Goal: Task Accomplishment & Management: Manage account settings

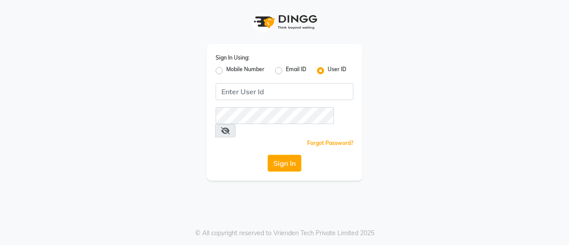
click at [226, 70] on label "Mobile Number" at bounding box center [245, 70] width 38 height 11
click at [226, 70] on input "Mobile Number" at bounding box center [229, 68] width 6 height 6
radio input "true"
radio input "false"
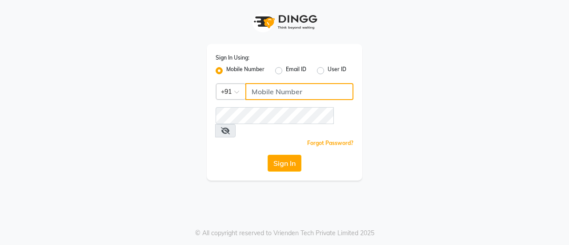
click at [260, 94] on input "Username" at bounding box center [299, 91] width 108 height 17
type input "8123812376"
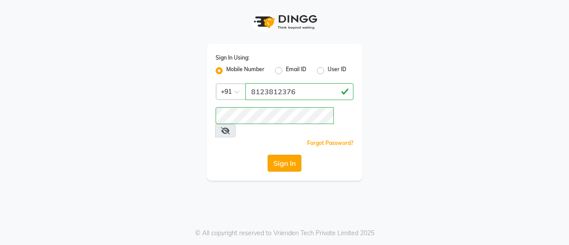
drag, startPoint x: 279, startPoint y: 160, endPoint x: 281, endPoint y: 149, distance: 11.4
click at [281, 149] on div "Sign In Using: Mobile Number Email ID User ID Country Code × [PHONE_NUMBER] Rem…" at bounding box center [285, 112] width 156 height 136
click at [281, 155] on button "Sign In" at bounding box center [285, 163] width 34 height 17
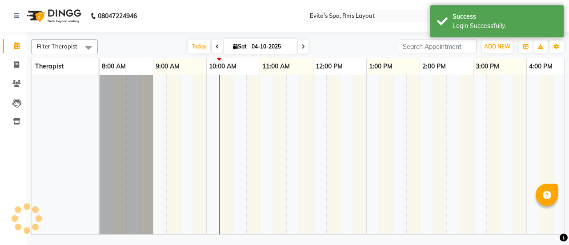
select select "en"
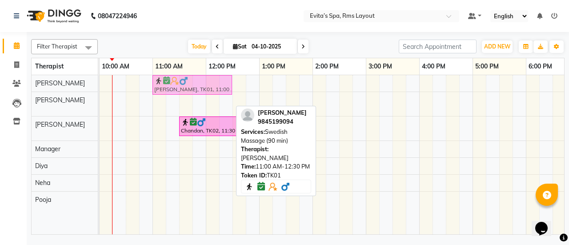
drag, startPoint x: 191, startPoint y: 101, endPoint x: 193, endPoint y: 77, distance: 23.6
click at [193, 77] on tbody "[PERSON_NAME], TK01, 11:00 AM-12:30 PM, Swedish Massage (90 min) [PERSON_NAME],…" at bounding box center [338, 141] width 693 height 133
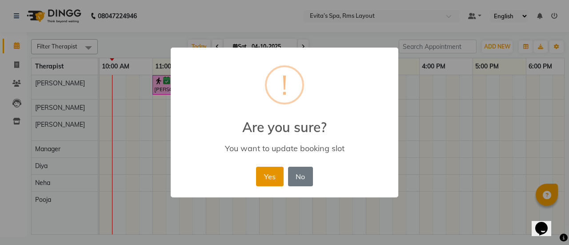
click at [267, 181] on button "Yes" at bounding box center [269, 177] width 27 height 20
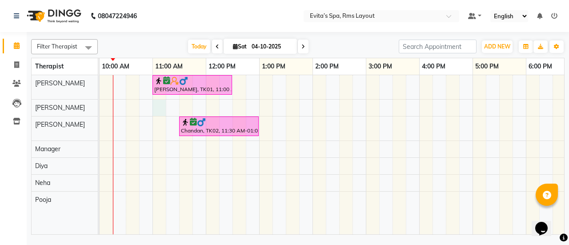
click at [164, 109] on div "[PERSON_NAME], TK01, 11:00 AM-12:30 PM, Swedish Massage (90 min) [GEOGRAPHIC_DA…" at bounding box center [338, 154] width 693 height 159
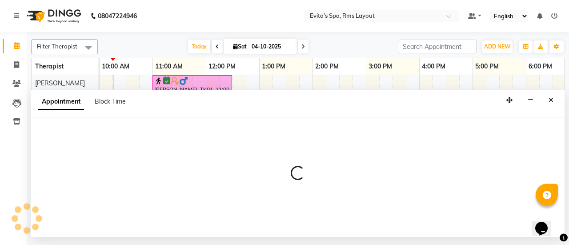
select select "70222"
select select "660"
select select "tentative"
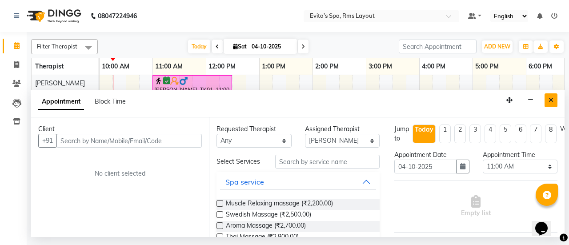
click at [553, 97] on icon "Close" at bounding box center [551, 100] width 5 height 6
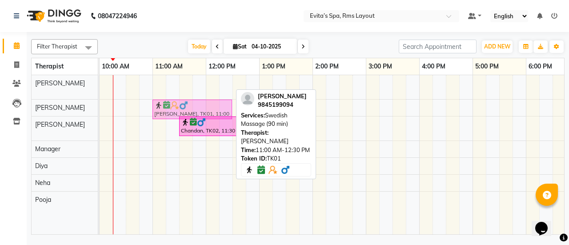
drag, startPoint x: 175, startPoint y: 86, endPoint x: 176, endPoint y: 108, distance: 21.9
click at [176, 108] on tbody "[PERSON_NAME], TK01, 11:00 AM-12:30 PM, Swedish Massage (90 min) [PERSON_NAME],…" at bounding box center [338, 141] width 693 height 133
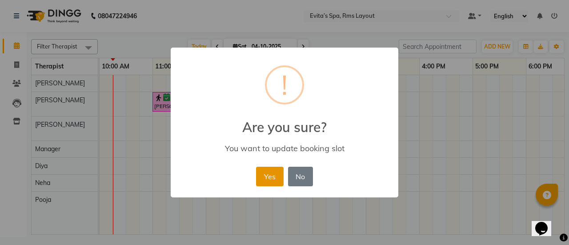
click at [272, 176] on button "Yes" at bounding box center [269, 177] width 27 height 20
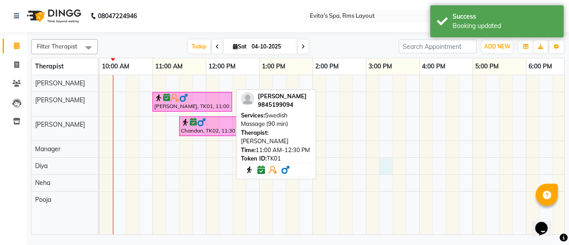
click at [381, 160] on div "[PERSON_NAME], TK01, 11:00 AM-12:30 PM, Swedish Massage (90 min) [GEOGRAPHIC_DA…" at bounding box center [338, 154] width 693 height 159
select select "81022"
select select "915"
select select "tentative"
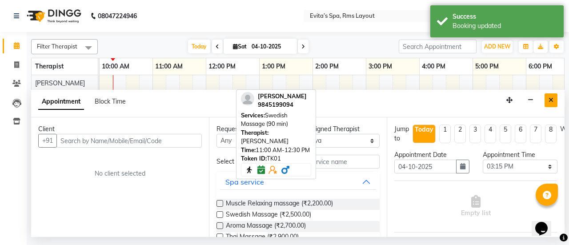
click at [553, 101] on button "Close" at bounding box center [551, 100] width 13 height 14
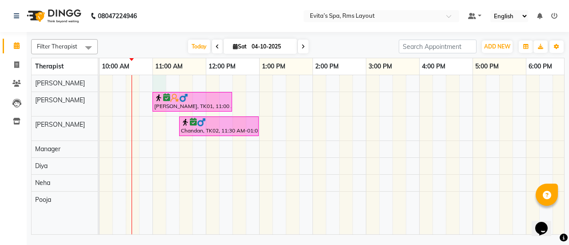
click at [161, 80] on div "[PERSON_NAME], TK01, 11:00 AM-12:30 PM, Swedish Massage (90 min) [GEOGRAPHIC_DA…" at bounding box center [338, 154] width 693 height 159
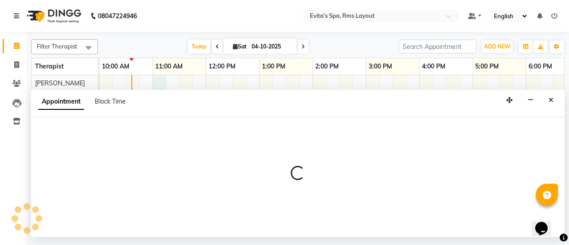
select select "70221"
select select "660"
select select "tentative"
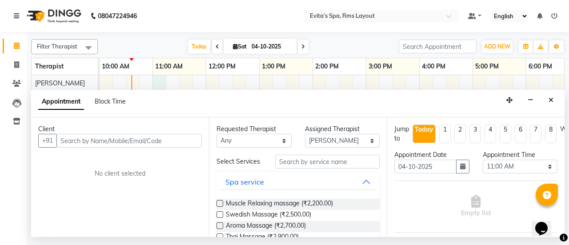
click at [146, 146] on input "text" at bounding box center [128, 141] width 145 height 14
click at [150, 138] on input "text" at bounding box center [128, 141] width 145 height 14
type input "9899590684"
click at [191, 137] on span "Add Client" at bounding box center [183, 140] width 30 height 8
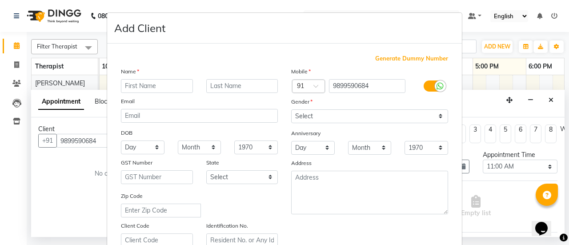
click at [152, 85] on input "text" at bounding box center [157, 86] width 72 height 14
type input "[PERSON_NAME]"
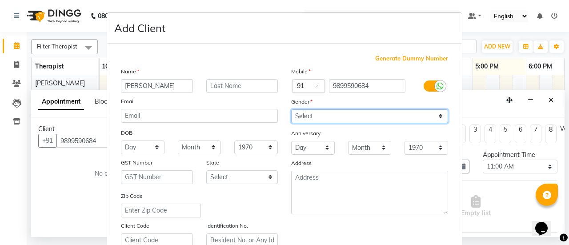
click at [349, 118] on select "Select [DEMOGRAPHIC_DATA] [DEMOGRAPHIC_DATA] Other Prefer Not To Say" at bounding box center [369, 116] width 157 height 14
click at [291, 109] on select "Select [DEMOGRAPHIC_DATA] [DEMOGRAPHIC_DATA] Other Prefer Not To Say" at bounding box center [369, 116] width 157 height 14
click at [319, 115] on select "Select [DEMOGRAPHIC_DATA] [DEMOGRAPHIC_DATA] Other Prefer Not To Say" at bounding box center [369, 116] width 157 height 14
select select "[DEMOGRAPHIC_DATA]"
click at [291, 109] on select "Select [DEMOGRAPHIC_DATA] [DEMOGRAPHIC_DATA] Other Prefer Not To Say" at bounding box center [369, 116] width 157 height 14
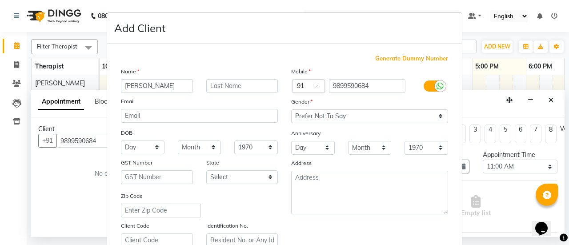
click at [342, 232] on div "Mobile Country Code × 91 9899590684 Gender Select [DEMOGRAPHIC_DATA] [DEMOGRAPH…" at bounding box center [369, 157] width 170 height 180
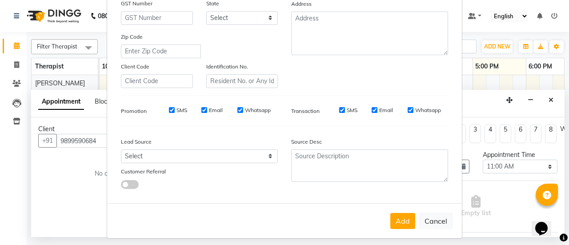
scroll to position [164, 0]
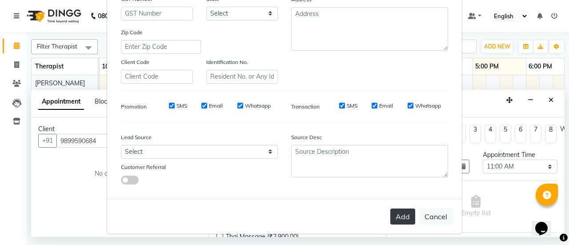
click at [409, 214] on button "Add" at bounding box center [402, 216] width 25 height 16
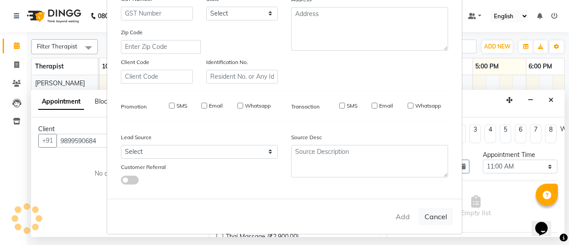
type input "98******84"
select select
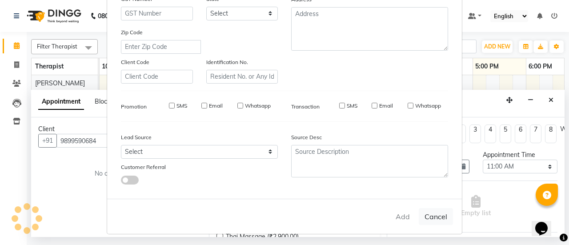
select select
checkbox input "false"
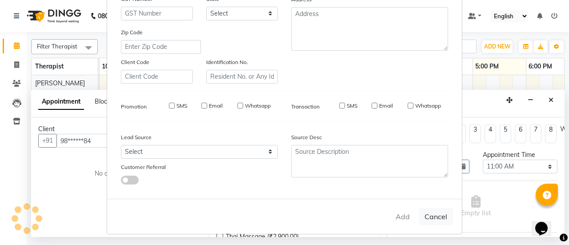
checkbox input "false"
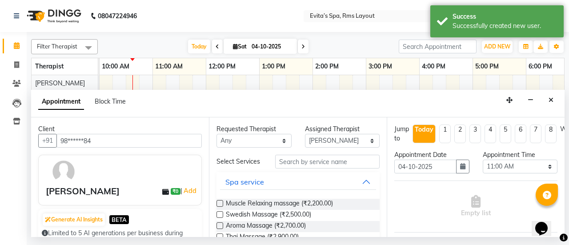
click at [219, 204] on label at bounding box center [219, 203] width 7 height 7
click at [219, 204] on input "checkbox" at bounding box center [219, 204] width 6 height 6
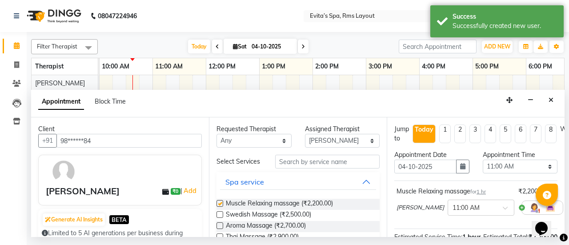
checkbox input "false"
click at [426, 225] on div "Muscle Relaxing massage for 1 hr ₹2,200.00 [PERSON_NAME] × 11:00 AM" at bounding box center [475, 204] width 163 height 48
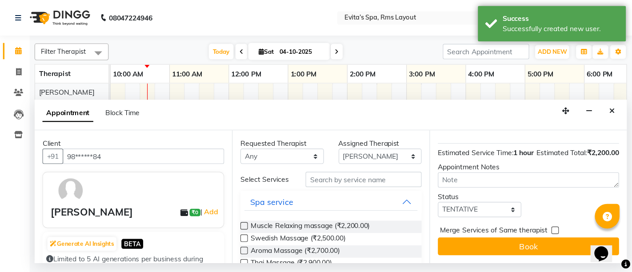
scroll to position [115, 0]
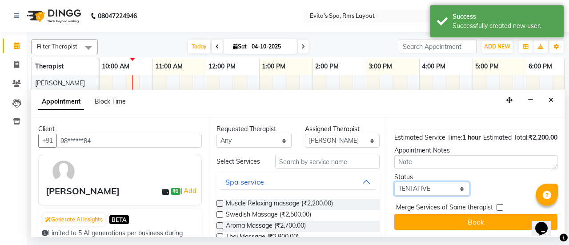
click at [431, 183] on select "Select TENTATIVE CONFIRM CHECK-IN UPCOMING" at bounding box center [431, 189] width 75 height 14
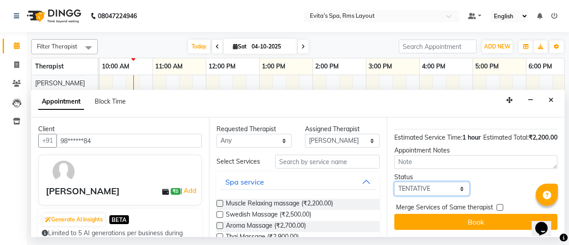
select select "confirm booking"
click at [394, 182] on select "Select TENTATIVE CONFIRM CHECK-IN UPCOMING" at bounding box center [431, 189] width 75 height 14
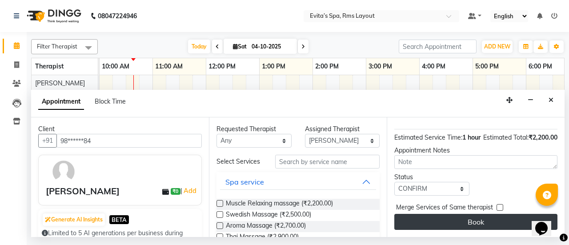
click at [432, 221] on button "Book" at bounding box center [475, 222] width 163 height 16
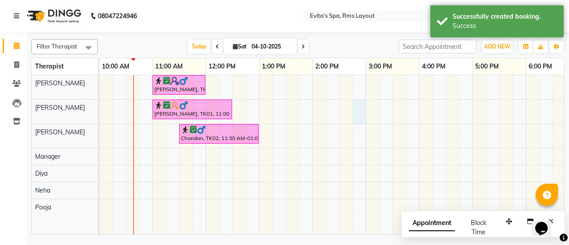
click at [353, 106] on div "[PERSON_NAME], TK03, 11:00 AM-12:00 PM, Muscle Relaxing massage [PERSON_NAME], …" at bounding box center [338, 154] width 693 height 159
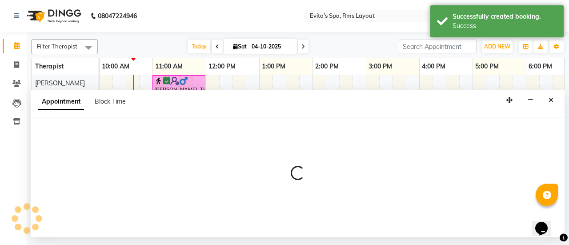
select select "70222"
select select "885"
select select "tentative"
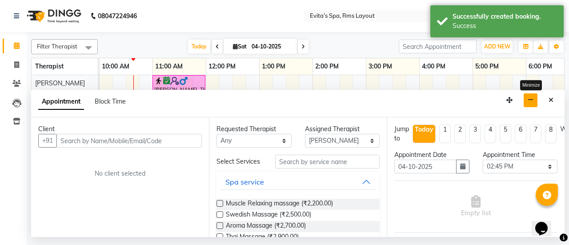
click at [533, 99] on icon "button" at bounding box center [531, 100] width 6 height 6
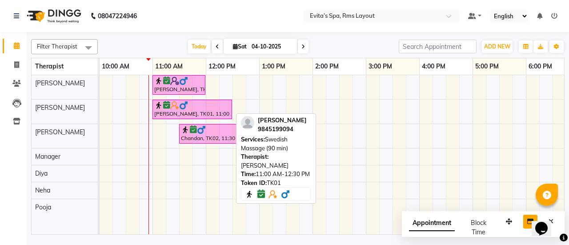
click at [201, 102] on div at bounding box center [192, 105] width 76 height 9
click at [193, 105] on div at bounding box center [192, 105] width 76 height 9
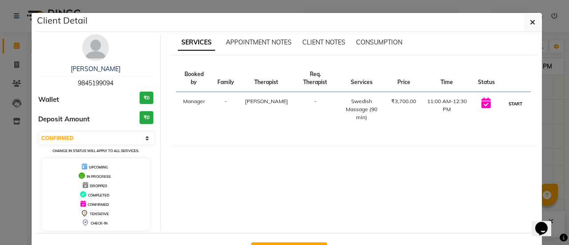
click at [510, 98] on button "START" at bounding box center [515, 103] width 18 height 11
select select "1"
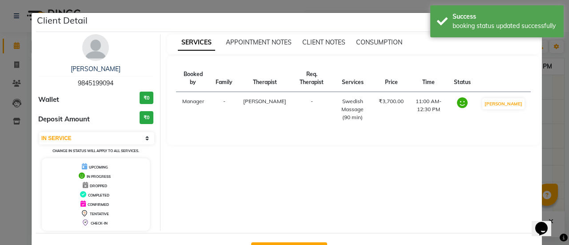
click at [521, 46] on div "SERVICES APPOINTMENT NOTES CLIENT NOTES CONSUMPTION" at bounding box center [348, 42] width 362 height 9
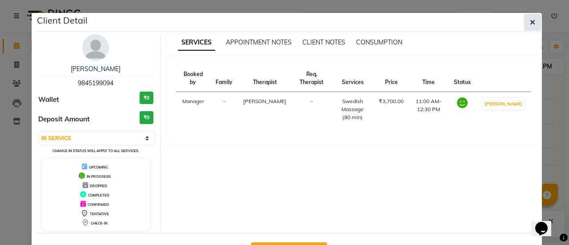
click at [530, 23] on icon "button" at bounding box center [532, 22] width 5 height 7
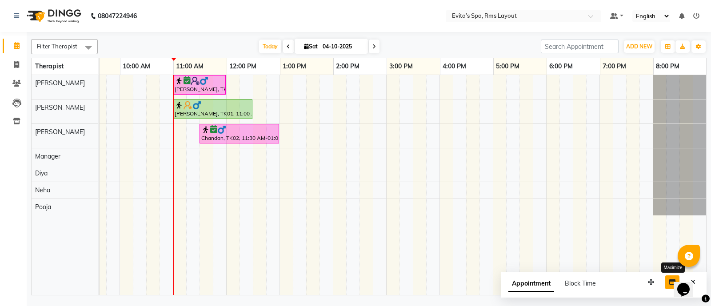
scroll to position [0, 86]
click at [392, 9] on nav "08047224946 Select Location × Evita’s Spa, Rms Layout Default Panel My Panel En…" at bounding box center [355, 16] width 711 height 32
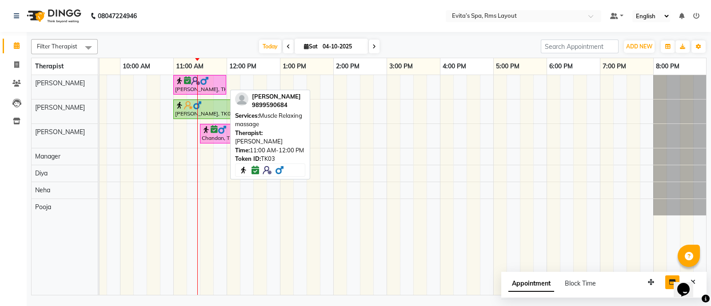
click at [198, 79] on img at bounding box center [195, 80] width 9 height 9
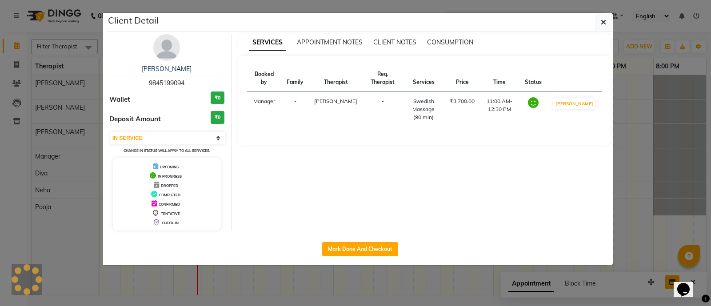
select select "6"
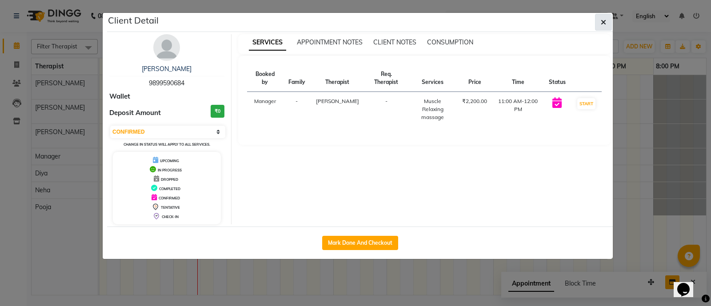
click at [569, 25] on button "button" at bounding box center [603, 22] width 17 height 17
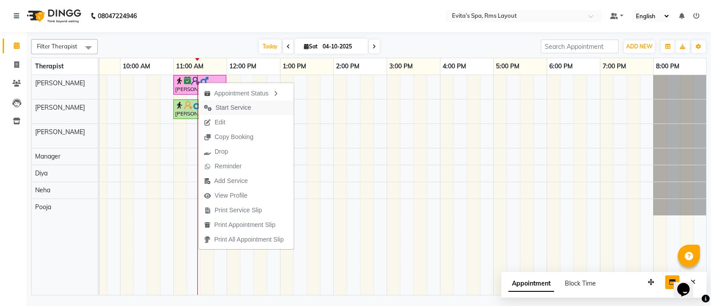
click at [241, 106] on span "Start Service" at bounding box center [234, 107] width 36 height 9
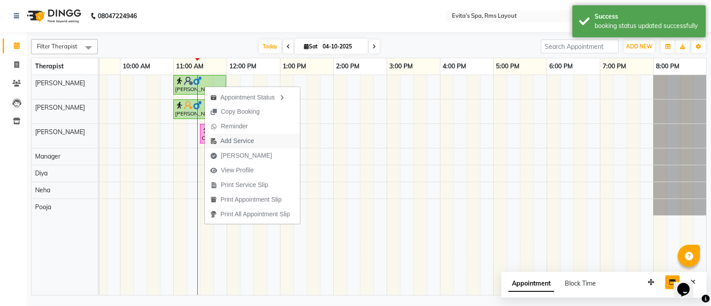
click at [236, 140] on span "Add Service" at bounding box center [236, 140] width 33 height 9
select select "70221"
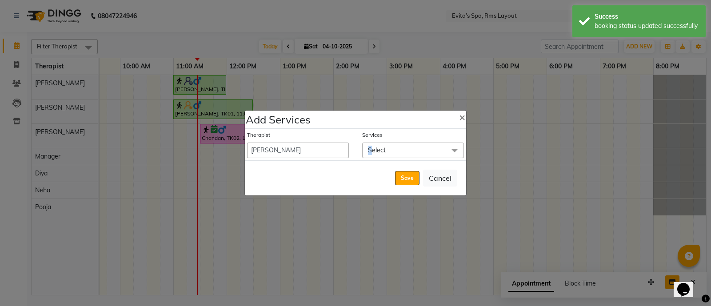
drag, startPoint x: 368, startPoint y: 151, endPoint x: 389, endPoint y: 145, distance: 21.2
click at [375, 150] on span "Select" at bounding box center [377, 150] width 18 height 8
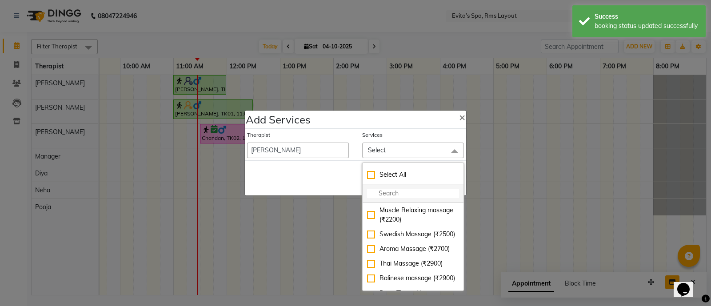
click at [385, 192] on input "multiselect-search" at bounding box center [413, 193] width 92 height 9
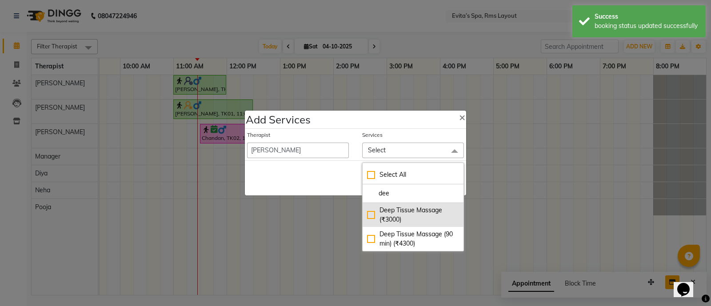
type input "dee"
click at [371, 214] on div "Deep Tissue Massage (₹3000)" at bounding box center [413, 215] width 92 height 19
checkbox input "true"
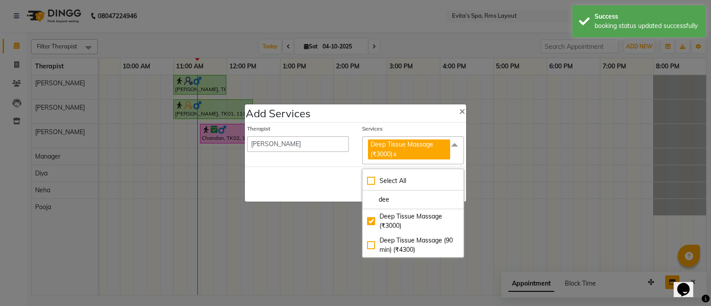
click at [305, 191] on div "Save Cancel" at bounding box center [355, 184] width 221 height 35
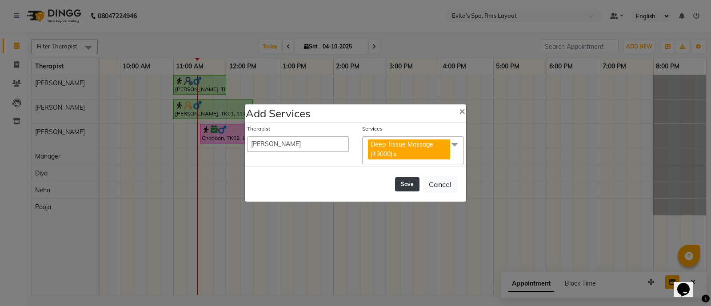
drag, startPoint x: 404, startPoint y: 185, endPoint x: 408, endPoint y: 179, distance: 7.2
click at [405, 185] on button "Save" at bounding box center [407, 184] width 24 height 14
select select "81022"
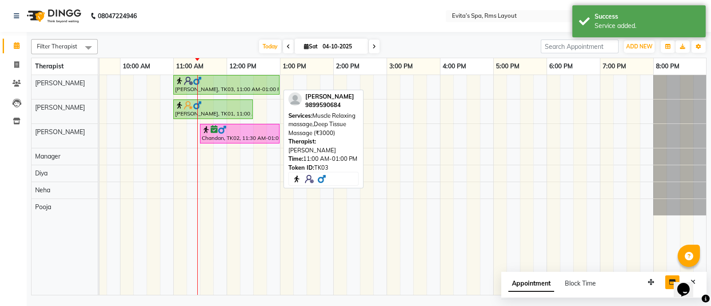
click at [212, 87] on div "[PERSON_NAME], TK03, 11:00 AM-01:00 PM, Muscle Relaxing massage,Deep Tissue Mas…" at bounding box center [226, 84] width 104 height 17
select select "1"
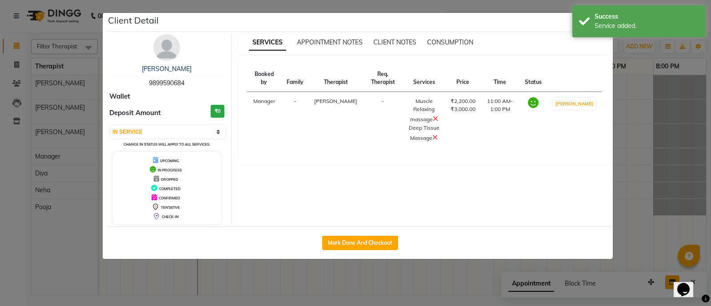
click at [433, 115] on icon at bounding box center [435, 118] width 5 height 7
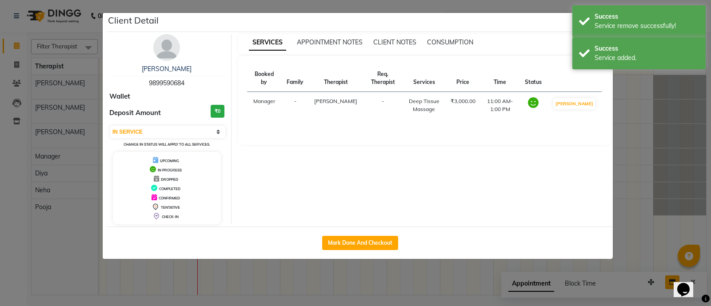
click at [569, 152] on ngb-modal-window "Client Detail [PERSON_NAME] 9899590684 Wallet Deposit Amount ₹0 Select IN SERVI…" at bounding box center [355, 153] width 711 height 306
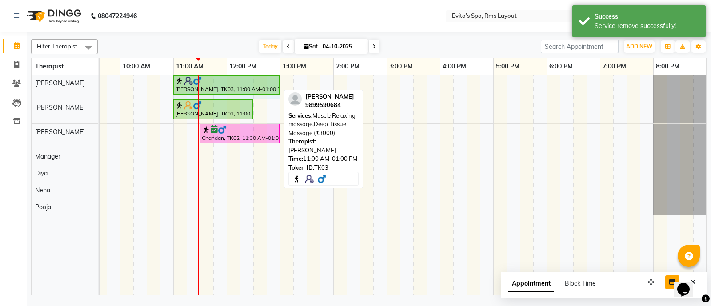
drag, startPoint x: 277, startPoint y: 83, endPoint x: 267, endPoint y: 83, distance: 10.7
click at [13, 83] on div "[PERSON_NAME], TK03, 11:00 AM-01:00 PM, Muscle Relaxing massage,Deep Tissue Mas…" at bounding box center [13, 87] width 0 height 24
drag, startPoint x: 189, startPoint y: 82, endPoint x: 213, endPoint y: 84, distance: 24.5
click at [13, 84] on div "[PERSON_NAME], TK03, 11:00 AM-01:00 PM, Muscle Relaxing massage,Deep Tissue Mas…" at bounding box center [13, 87] width 0 height 24
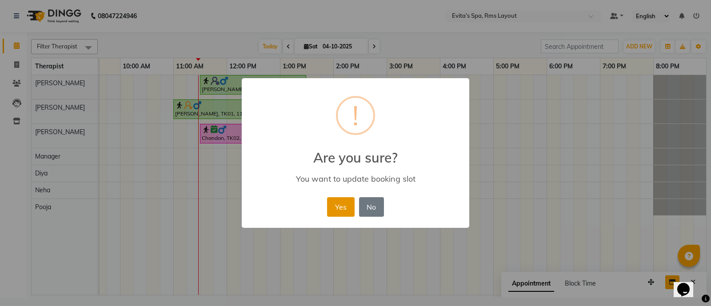
drag, startPoint x: 336, startPoint y: 203, endPoint x: 312, endPoint y: 184, distance: 31.0
click at [335, 201] on button "Yes" at bounding box center [340, 207] width 27 height 20
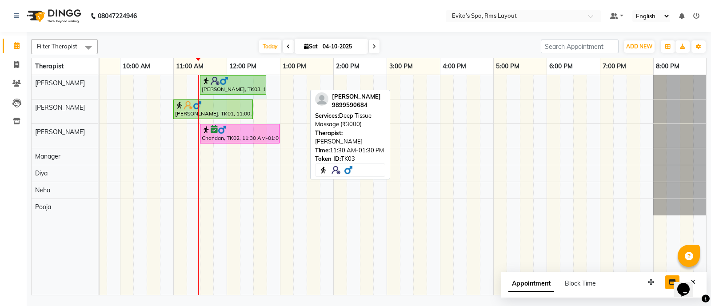
drag, startPoint x: 304, startPoint y: 85, endPoint x: 261, endPoint y: 89, distance: 43.7
click at [13, 89] on div "[PERSON_NAME], TK03, 11:30 AM-01:30 PM, Deep Tissue Massage (₹3000) [PERSON_NAM…" at bounding box center [13, 87] width 0 height 24
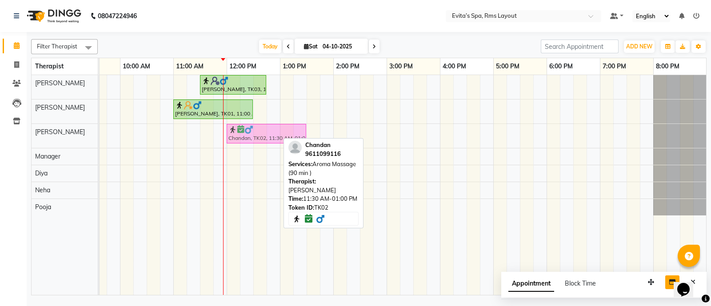
drag, startPoint x: 252, startPoint y: 131, endPoint x: 278, endPoint y: 131, distance: 26.2
click at [13, 131] on div "Chandan, TK02, 11:30 AM-01:00 PM, Aroma Massage (90 min ) [GEOGRAPHIC_DATA], TK…" at bounding box center [13, 136] width 0 height 24
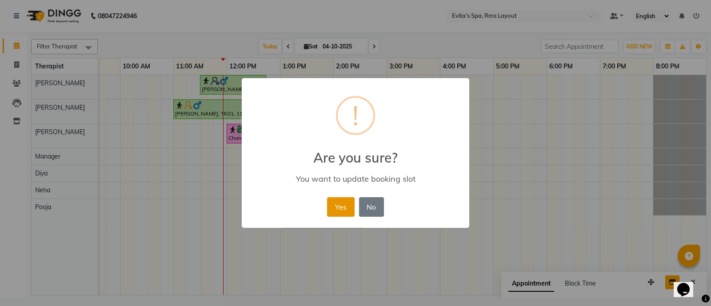
click at [336, 208] on button "Yes" at bounding box center [340, 207] width 27 height 20
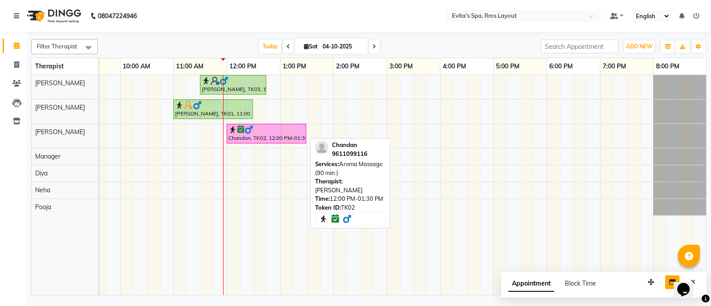
click at [289, 136] on div "Chandan, TK02, 12:00 PM-01:30 PM, Aroma Massage (90 min )" at bounding box center [267, 133] width 78 height 17
select select "6"
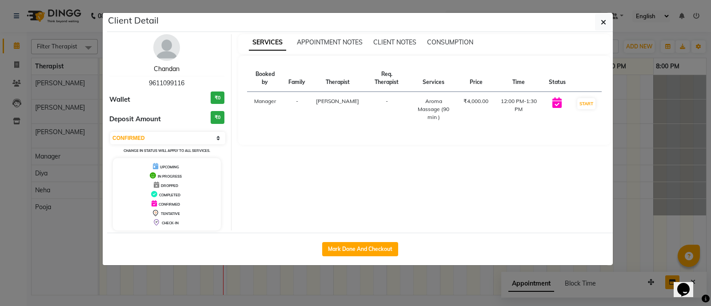
click at [171, 68] on link "Chandan" at bounding box center [167, 69] width 26 height 8
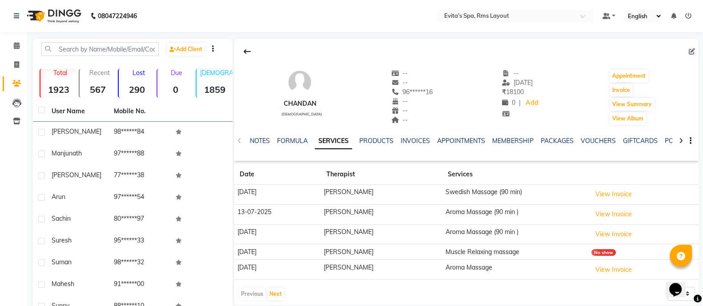
click at [73, 21] on img at bounding box center [53, 16] width 61 height 25
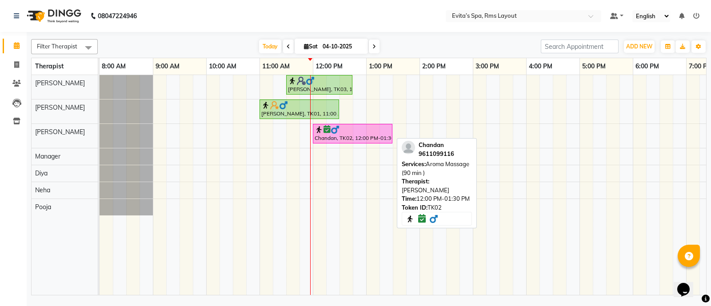
click at [350, 138] on div "Chandan, TK02, 12:00 PM-01:30 PM, Aroma Massage (90 min )" at bounding box center [353, 133] width 78 height 17
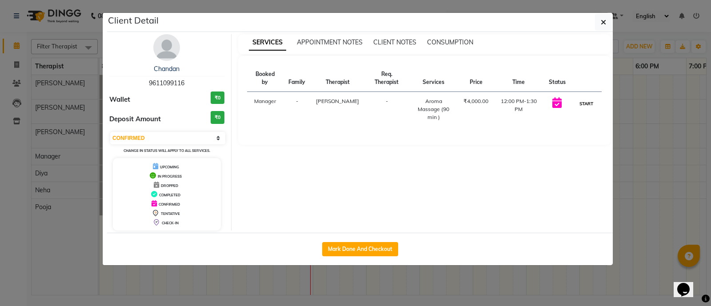
click at [569, 98] on button "START" at bounding box center [586, 103] width 18 height 11
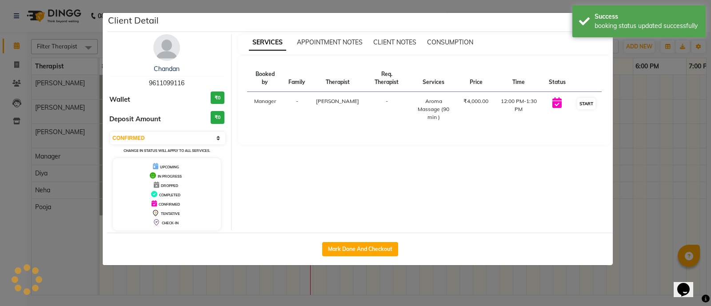
select select "1"
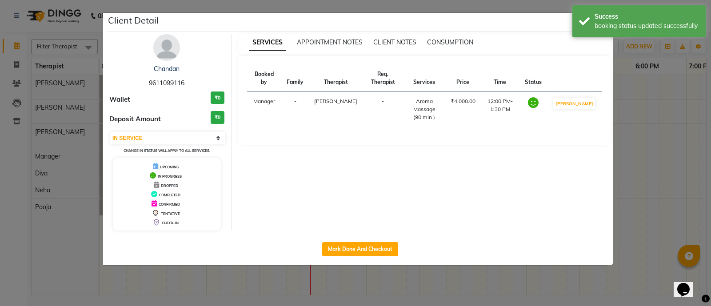
click at [561, 29] on div "Client Detail" at bounding box center [360, 22] width 506 height 19
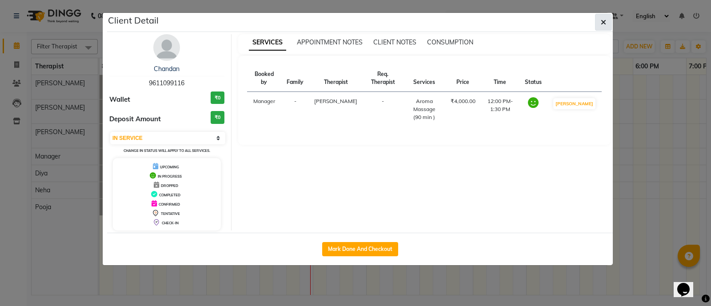
click at [569, 19] on button "button" at bounding box center [603, 22] width 17 height 17
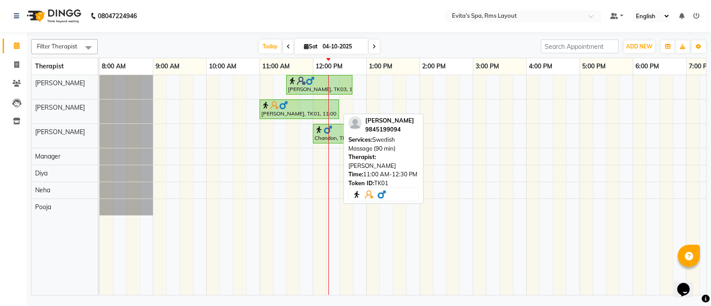
click at [298, 106] on div at bounding box center [299, 105] width 76 height 9
select select "1"
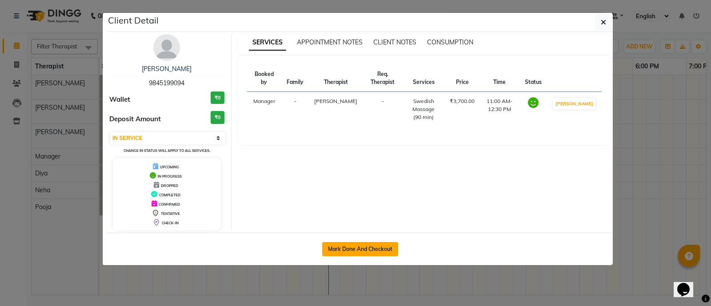
click at [365, 242] on button "Mark Done And Checkout" at bounding box center [360, 249] width 76 height 14
select select "service"
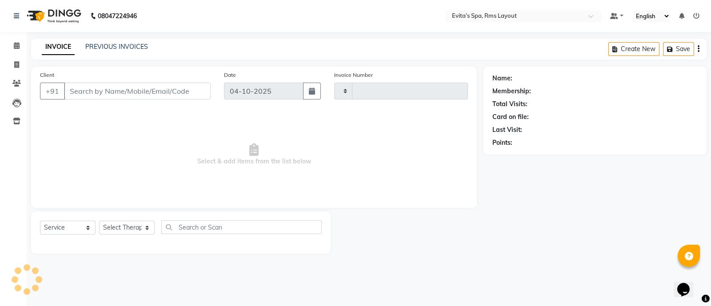
type input "1957"
select select "7850"
type input "98******94"
select select "70222"
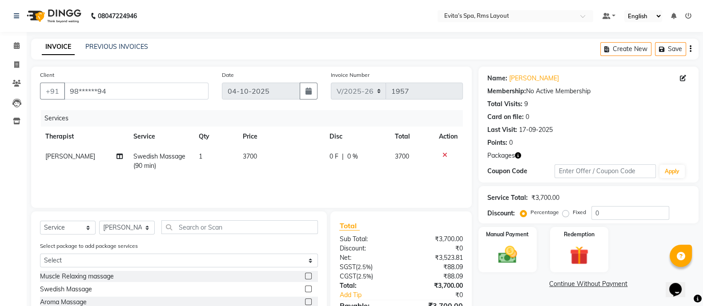
scroll to position [80, 0]
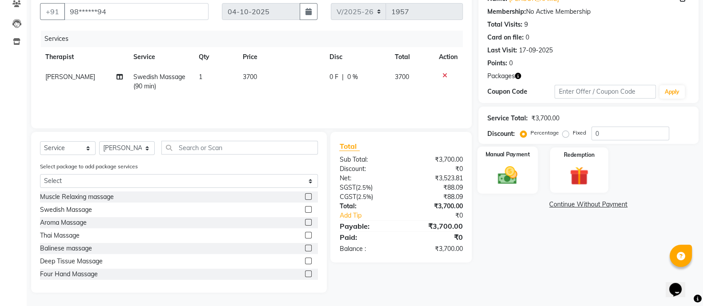
click at [506, 177] on img at bounding box center [508, 175] width 32 height 22
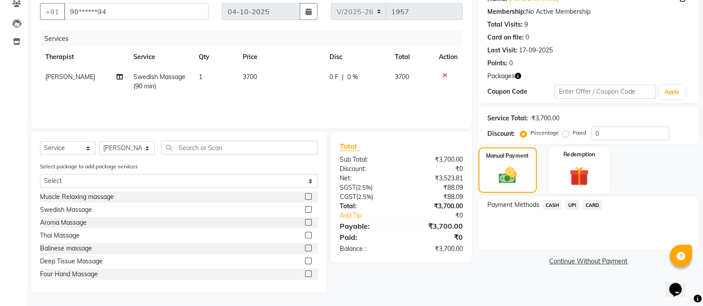
click at [564, 174] on img at bounding box center [579, 176] width 32 height 24
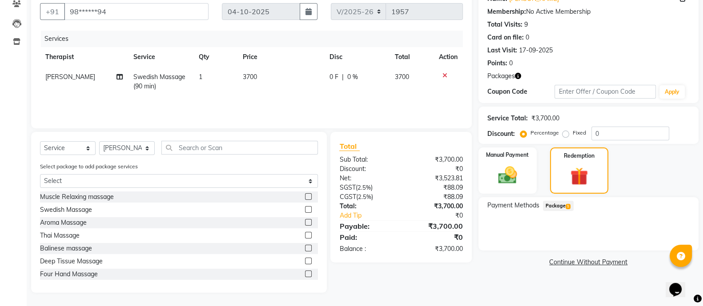
click at [562, 201] on span "Package 1" at bounding box center [558, 206] width 31 height 10
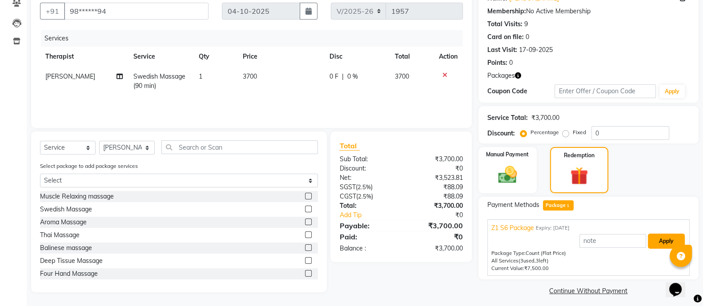
click at [569, 238] on button "Apply" at bounding box center [666, 241] width 37 height 15
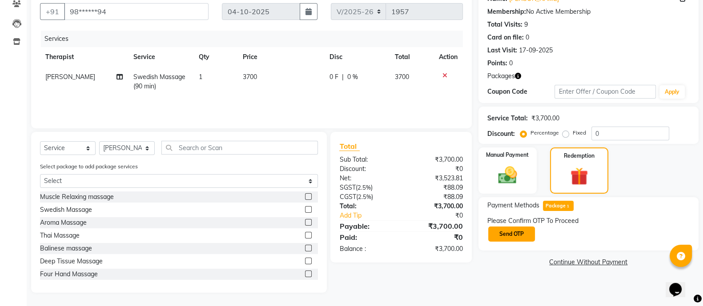
click at [533, 229] on button "Send OTP" at bounding box center [511, 234] width 47 height 15
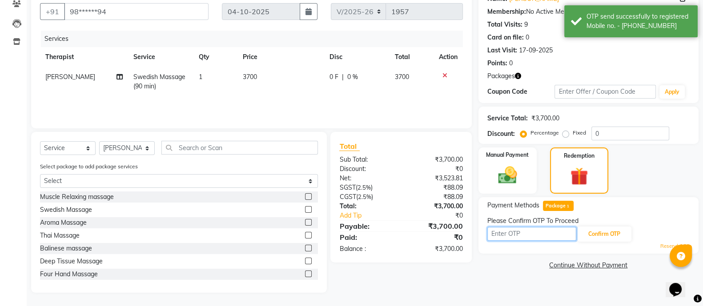
click at [521, 231] on input "text" at bounding box center [531, 234] width 89 height 14
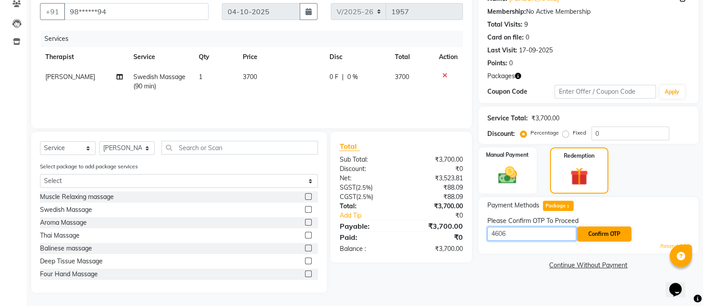
type input "4606"
click at [569, 234] on button "Confirm OTP" at bounding box center [604, 234] width 54 height 15
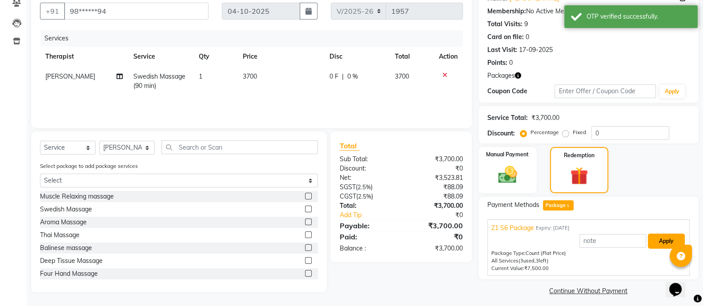
click at [569, 240] on button "Apply" at bounding box center [666, 241] width 37 height 15
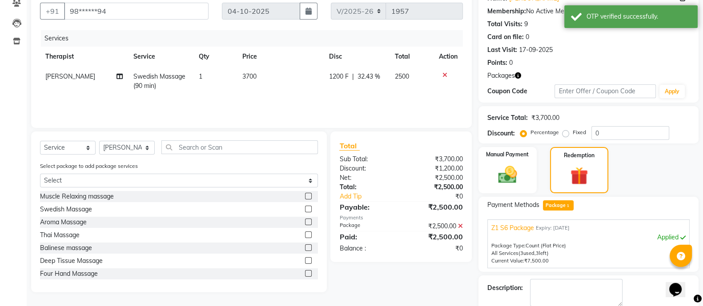
scroll to position [114, 0]
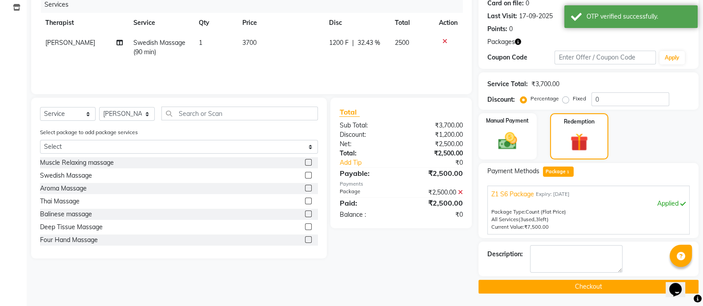
click at [569, 244] on button "Checkout" at bounding box center [588, 287] width 220 height 14
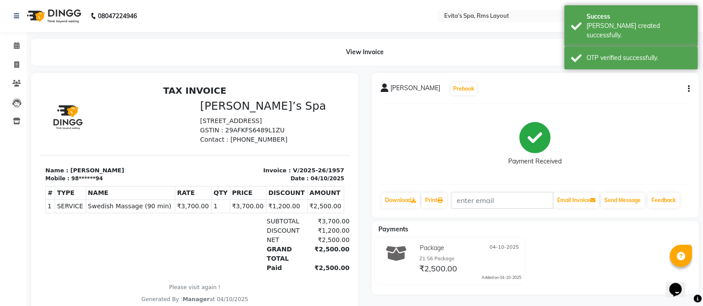
click at [56, 19] on img at bounding box center [53, 16] width 61 height 25
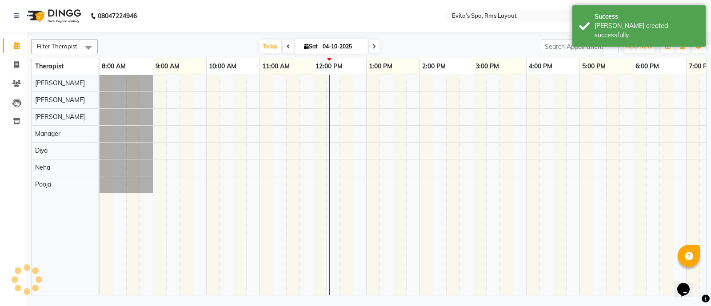
scroll to position [0, 86]
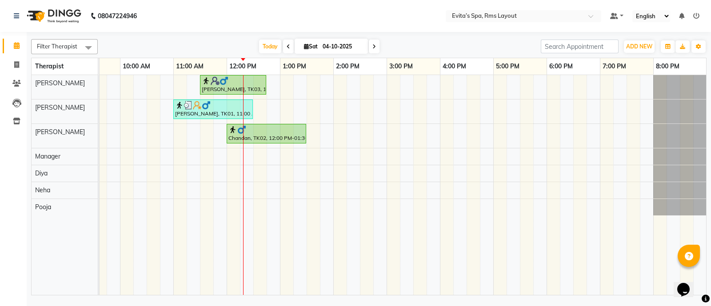
click at [215, 124] on div "[PERSON_NAME], TK03, 11:30 AM-12:45 PM, Deep Tissue Massage (₹3000) [PERSON_NAM…" at bounding box center [359, 185] width 693 height 220
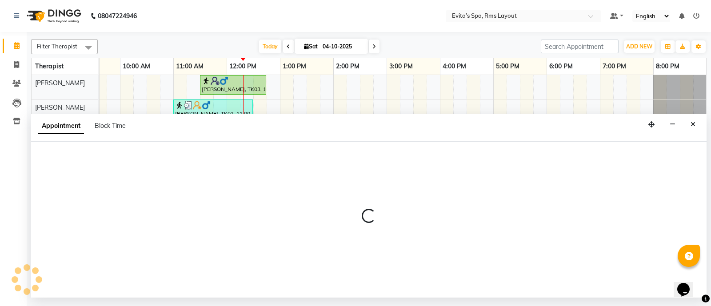
select select "70223"
select select "tentative"
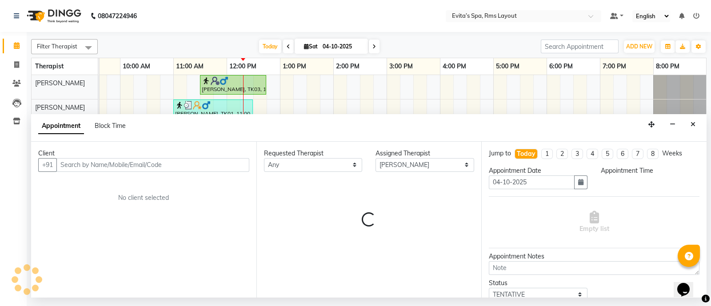
drag, startPoint x: 215, startPoint y: 124, endPoint x: 214, endPoint y: 112, distance: 12.5
click at [214, 112] on div "Filter Therapist Select All [PERSON_NAME] Manager [PERSON_NAME] [PERSON_NAME] […" at bounding box center [369, 166] width 676 height 260
select select "705"
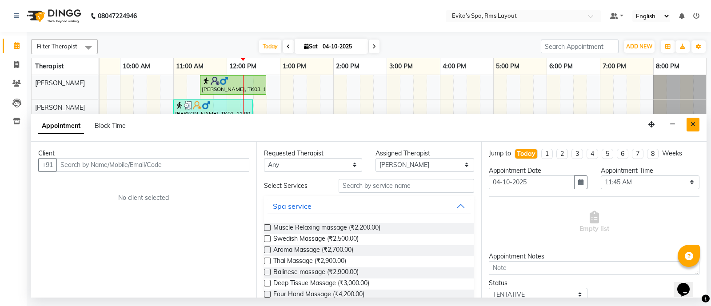
click at [569, 125] on button "Close" at bounding box center [693, 125] width 13 height 14
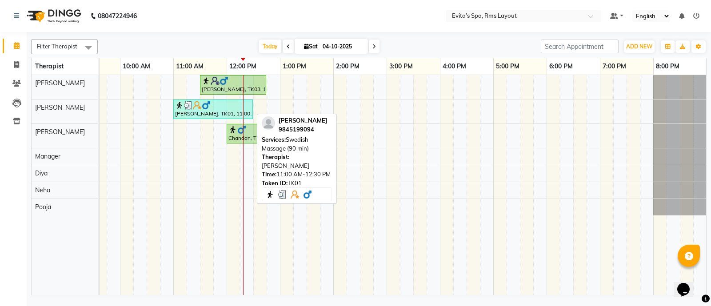
click at [230, 109] on div "[PERSON_NAME], TK01, 11:00 AM-12:30 PM, Swedish Massage (90 min)" at bounding box center [213, 109] width 78 height 17
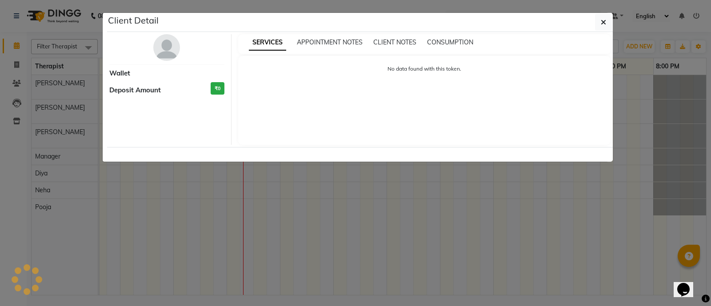
select select "3"
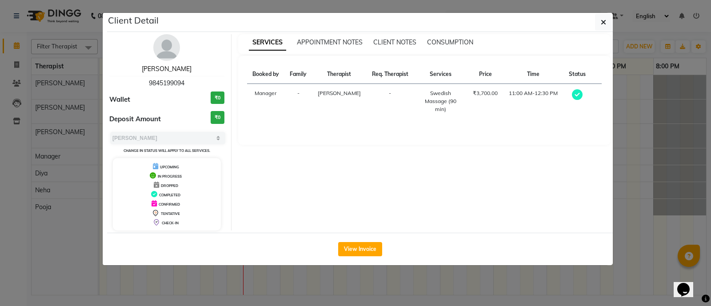
click at [176, 67] on link "[PERSON_NAME]" at bounding box center [167, 69] width 50 height 8
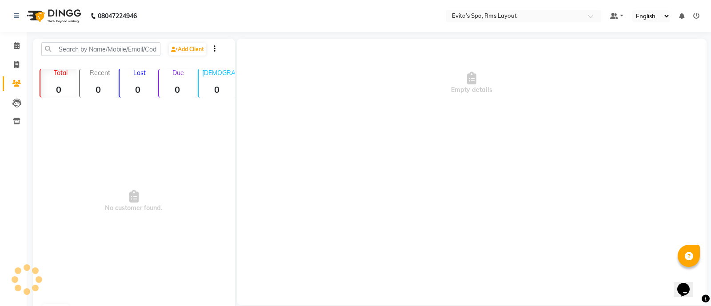
click at [176, 67] on div "[PERSON_NAME] 9845199094 Wallet ₹0 Deposit Amount ₹0 Select MARK DONE UPCOMING …" at bounding box center [167, 88] width 129 height 196
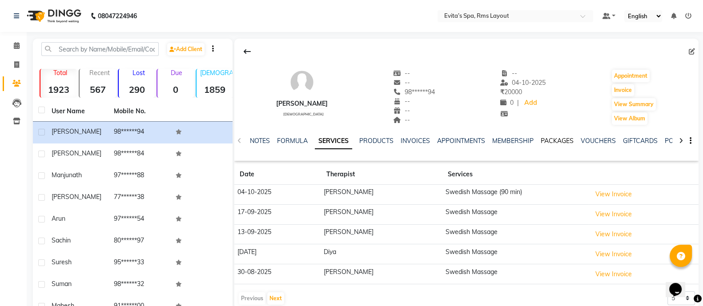
click at [549, 143] on link "PACKAGES" at bounding box center [557, 141] width 33 height 8
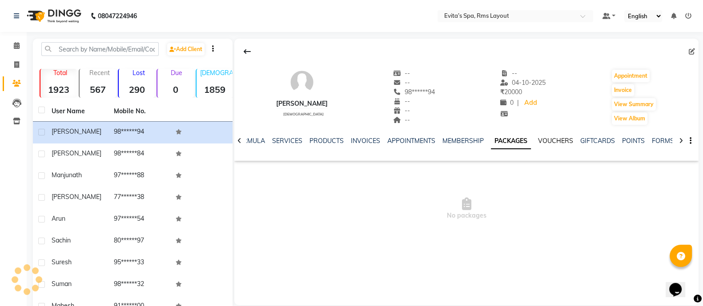
click at [549, 143] on ul "NOTES FORMULA SERVICES PRODUCTS INVOICES APPOINTMENTS MEMBERSHIP PACKAGES VOUCH…" at bounding box center [489, 140] width 564 height 9
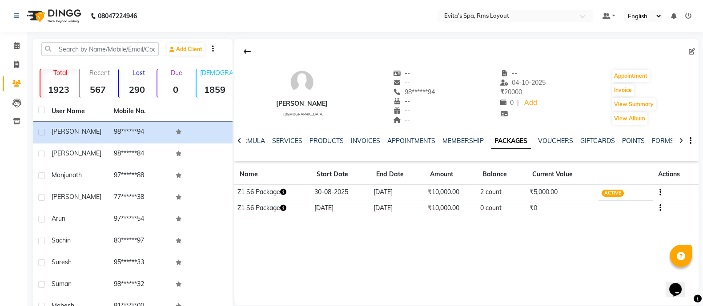
click at [48, 15] on img at bounding box center [53, 16] width 61 height 25
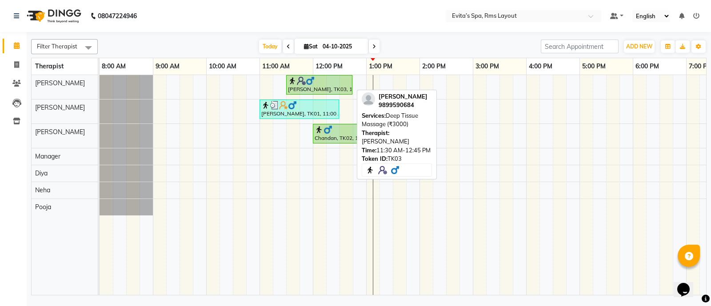
click at [331, 87] on div "[PERSON_NAME], TK03, 11:30 AM-12:45 PM, Deep Tissue Massage (₹3000)" at bounding box center [319, 84] width 64 height 17
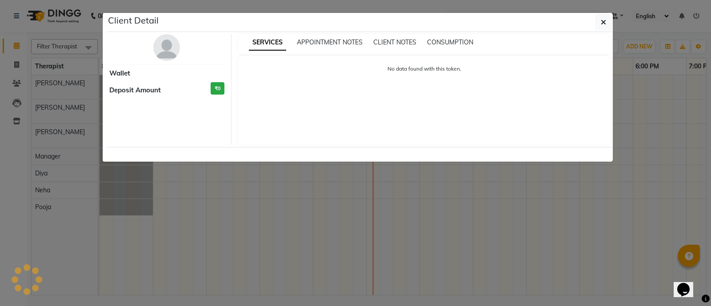
select select "1"
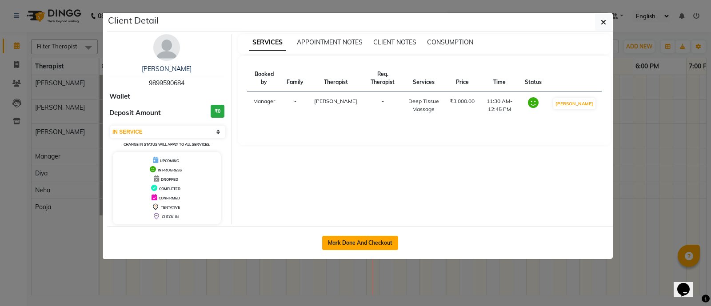
click at [369, 242] on button "Mark Done And Checkout" at bounding box center [360, 243] width 76 height 14
select select "7850"
select select "service"
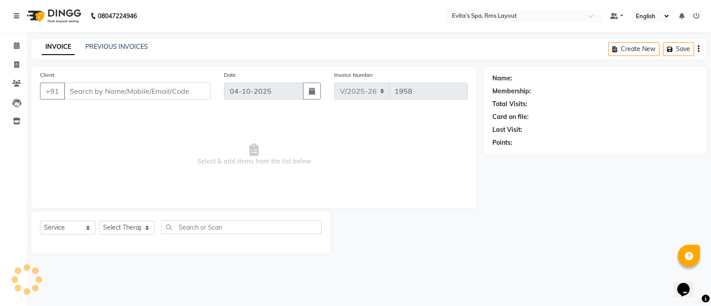
type input "98******84"
select select "70221"
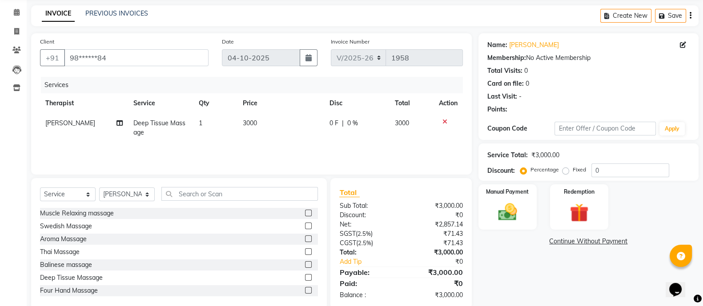
scroll to position [50, 0]
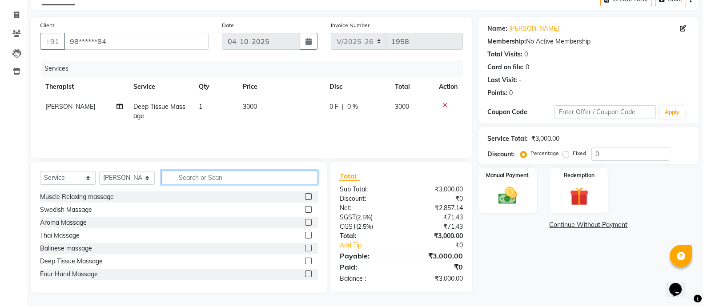
click at [178, 176] on input "text" at bounding box center [239, 178] width 156 height 14
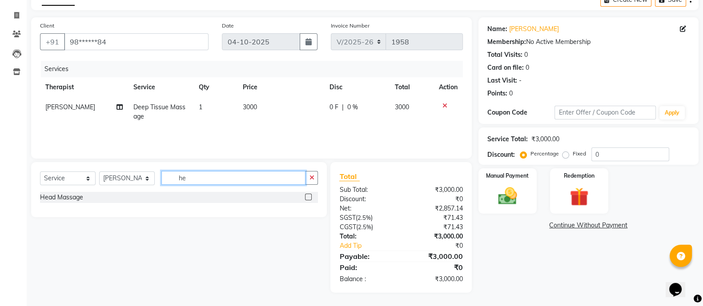
scroll to position [49, 0]
type input "he"
click at [72, 198] on div "Head Massage" at bounding box center [61, 197] width 43 height 9
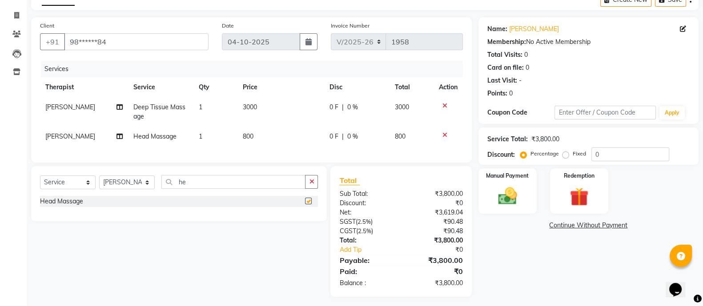
checkbox input "false"
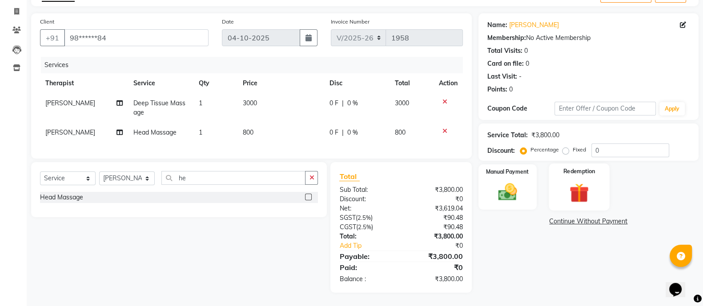
scroll to position [62, 0]
drag, startPoint x: 566, startPoint y: 142, endPoint x: 571, endPoint y: 143, distance: 4.9
click at [569, 146] on label "Fixed" at bounding box center [579, 150] width 13 height 8
click at [566, 147] on input "Fixed" at bounding box center [567, 150] width 6 height 6
radio input "true"
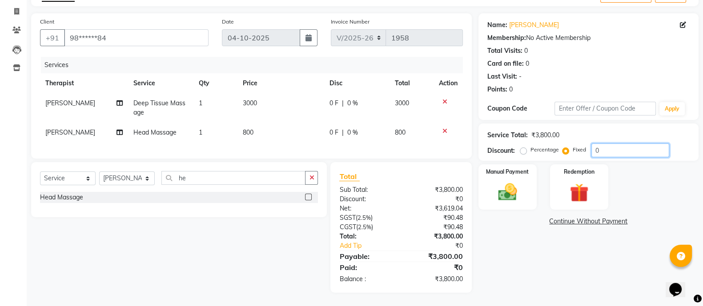
drag, startPoint x: 621, startPoint y: 141, endPoint x: 582, endPoint y: 141, distance: 39.1
click at [569, 144] on div "Percentage Fixed 0" at bounding box center [595, 151] width 147 height 14
type input "10"
click at [530, 146] on label "Percentage" at bounding box center [544, 150] width 28 height 8
click at [523, 147] on input "Percentage" at bounding box center [525, 150] width 6 height 6
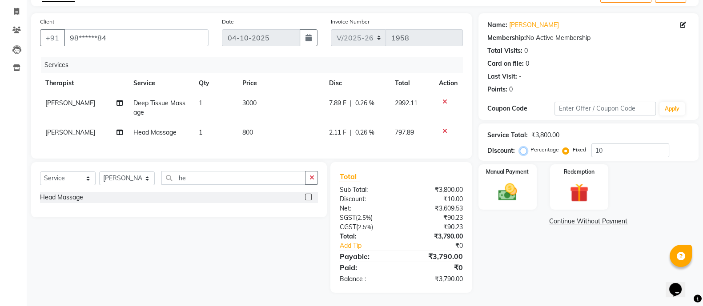
radio input "true"
click at [569, 144] on input "10" at bounding box center [630, 151] width 78 height 14
click at [523, 182] on img at bounding box center [508, 192] width 32 height 22
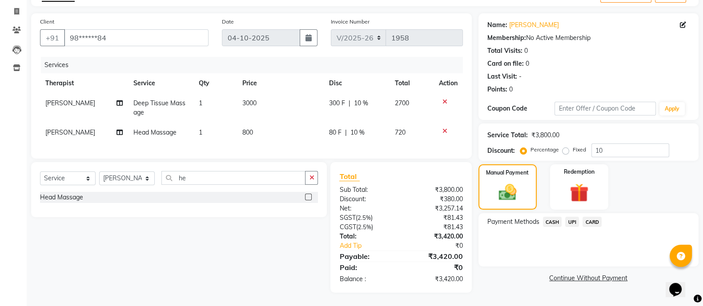
click at [569, 217] on span "UPI" at bounding box center [572, 222] width 14 height 10
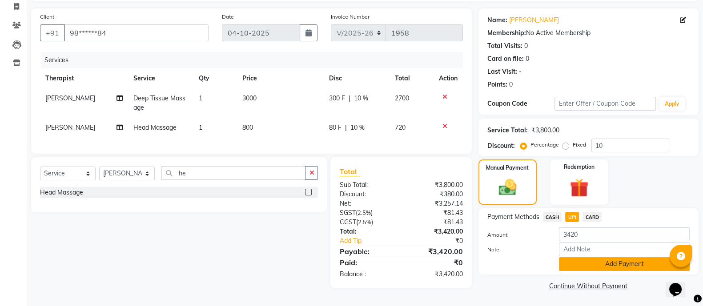
click at [569, 244] on button "Add Payment" at bounding box center [624, 264] width 131 height 14
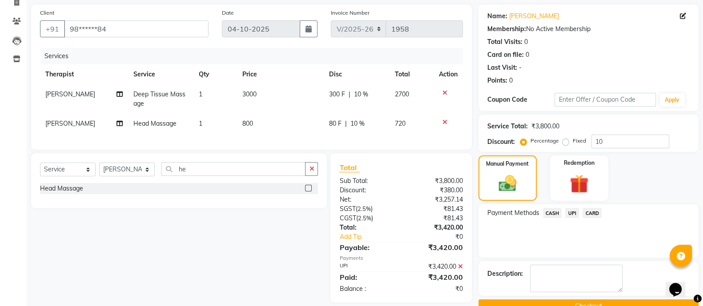
click at [565, 244] on button "Checkout" at bounding box center [588, 307] width 220 height 14
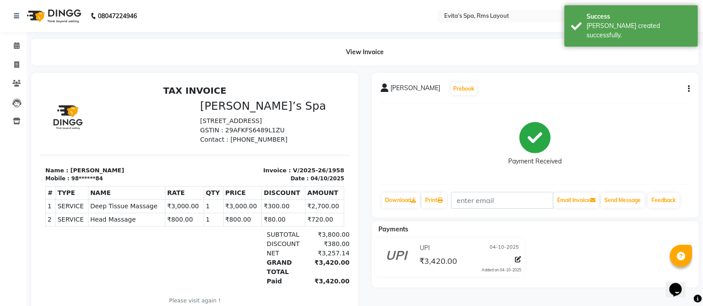
click at [64, 26] on img at bounding box center [53, 16] width 61 height 25
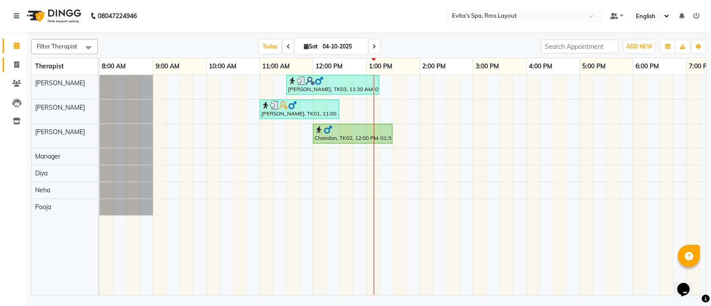
click at [20, 66] on span at bounding box center [17, 65] width 16 height 10
select select "7850"
select select "service"
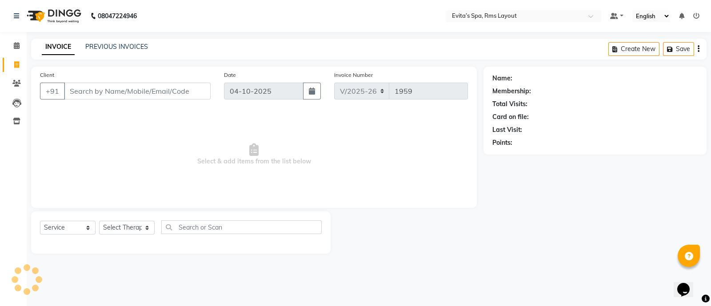
click at [98, 34] on div "08047224946 Select Location × Evita’s Spa, Rms Layout Default Panel My Panel En…" at bounding box center [355, 153] width 711 height 306
click at [104, 46] on link "PREVIOUS INVOICES" at bounding box center [116, 47] width 63 height 8
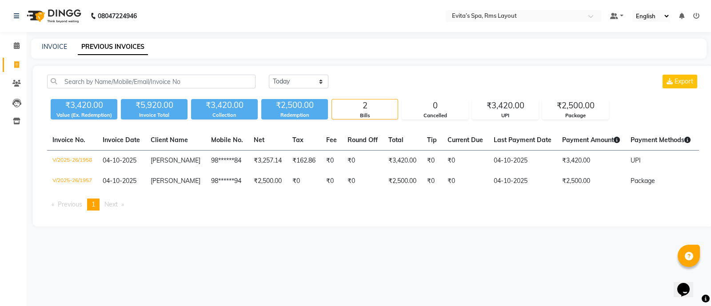
click at [73, 12] on img at bounding box center [53, 16] width 61 height 25
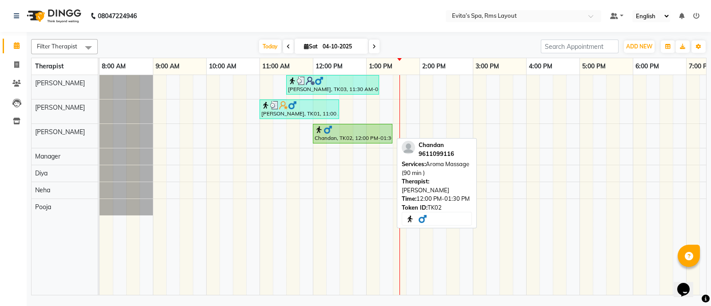
click at [329, 139] on div "Chandan, TK02, 12:00 PM-01:30 PM, Aroma Massage (90 min )" at bounding box center [353, 133] width 78 height 17
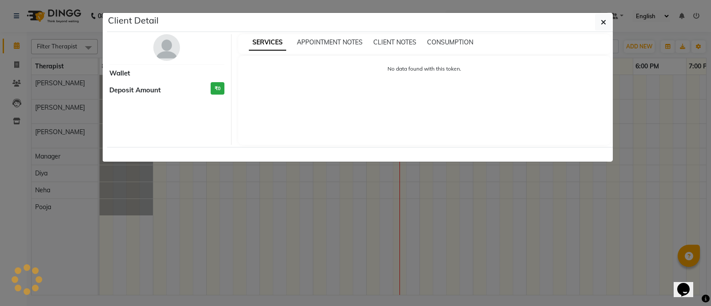
select select "1"
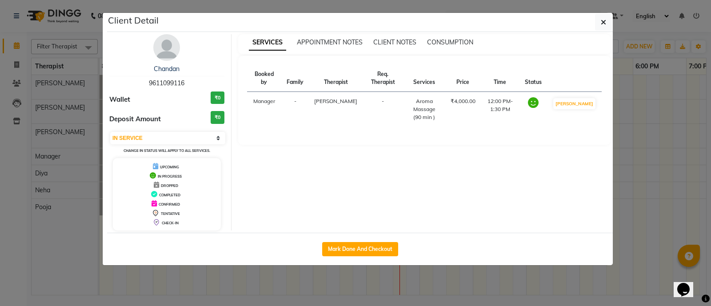
drag, startPoint x: 187, startPoint y: 82, endPoint x: 133, endPoint y: 80, distance: 53.8
click at [133, 80] on div "Chandan 9611099116" at bounding box center [166, 76] width 115 height 24
copy span "9611099116"
click at [569, 20] on icon "button" at bounding box center [603, 22] width 5 height 7
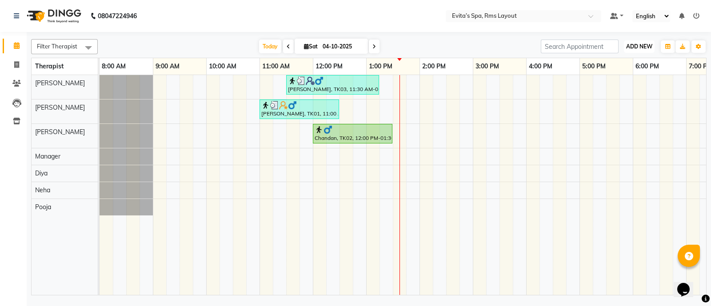
click at [569, 45] on span "ADD NEW" at bounding box center [639, 46] width 26 height 7
click at [569, 76] on link "Add Invoice" at bounding box center [619, 75] width 70 height 12
select select "service"
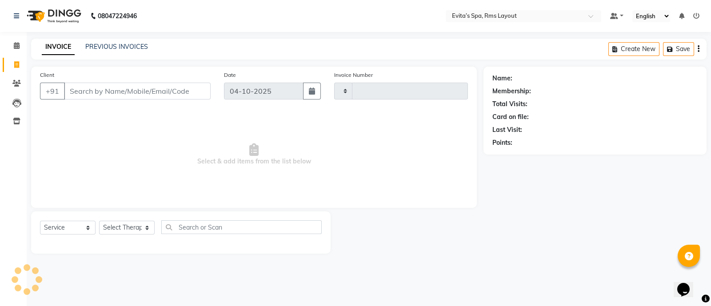
type input "1959"
select select "7850"
click at [198, 93] on input "Client" at bounding box center [137, 91] width 147 height 17
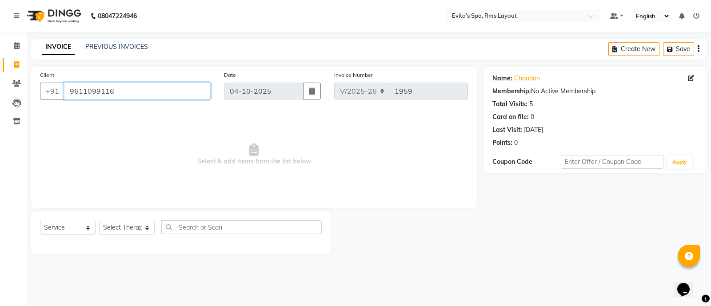
click at [190, 90] on input "9611099116" at bounding box center [137, 91] width 147 height 17
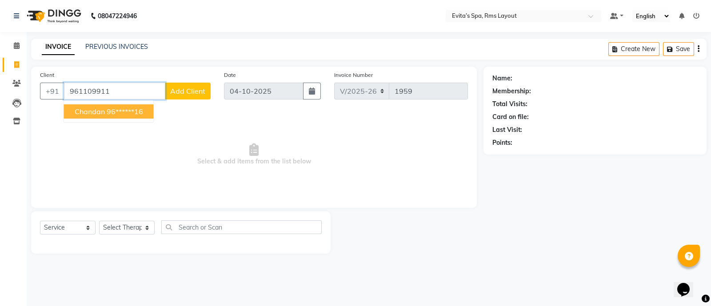
click at [136, 112] on ngb-highlight "96******16" at bounding box center [125, 111] width 36 height 9
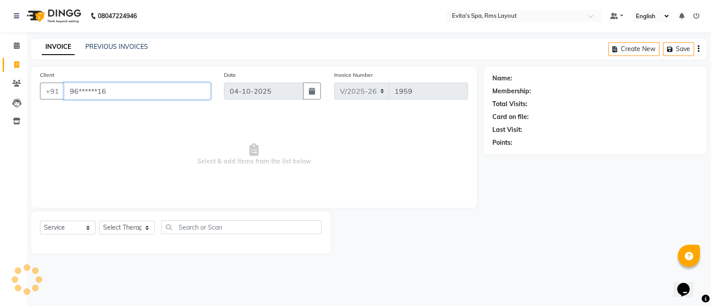
type input "96******16"
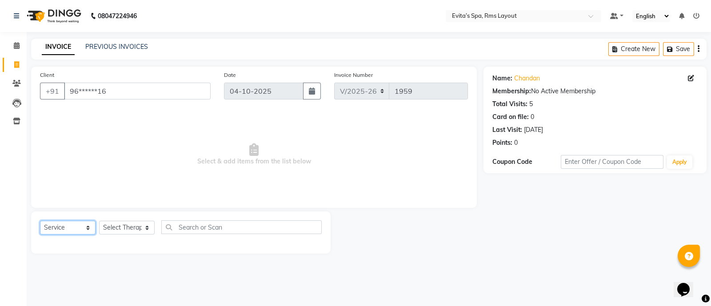
click at [84, 228] on select "Select Service Product Membership Package Voucher Prepaid Gift Card" at bounding box center [68, 228] width 56 height 14
select select "package"
click at [40, 221] on select "Select Service Product Membership Package Voucher Prepaid Gift Card" at bounding box center [68, 228] width 56 height 14
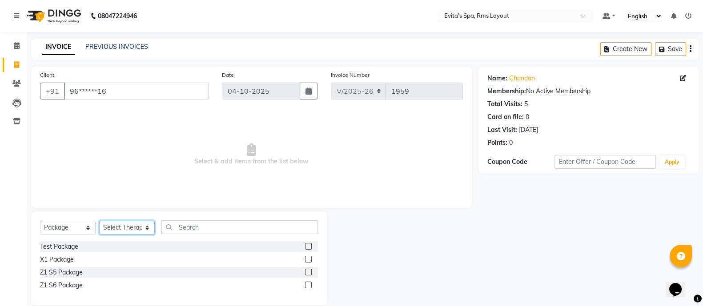
click at [116, 234] on select "Select Therapist [PERSON_NAME] Manager [PERSON_NAME] [PERSON_NAME]" at bounding box center [127, 228] width 56 height 14
select select "70223"
click at [99, 221] on select "Select Therapist [PERSON_NAME] Manager [PERSON_NAME] [PERSON_NAME]" at bounding box center [127, 228] width 56 height 14
click at [75, 244] on div "Z1 S6 Package" at bounding box center [61, 285] width 43 height 9
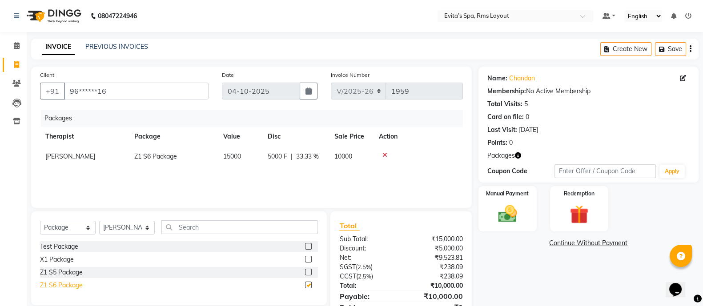
checkbox input "false"
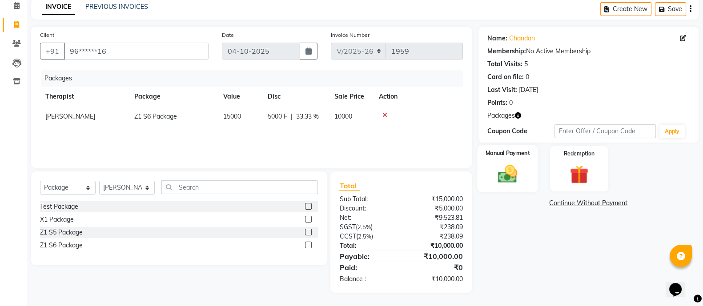
click at [522, 176] on img at bounding box center [508, 174] width 32 height 22
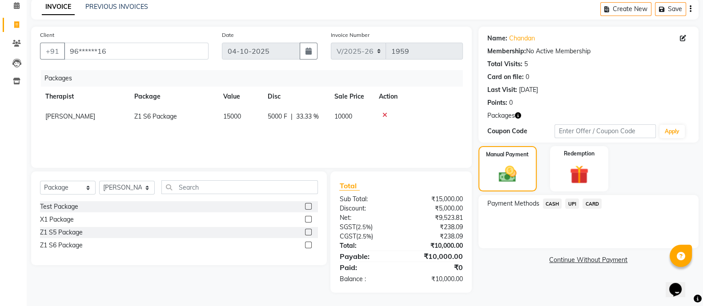
click at [569, 204] on span "UPI" at bounding box center [572, 204] width 14 height 10
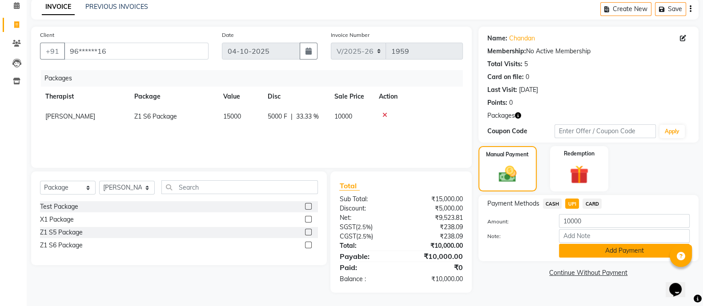
click at [569, 244] on button "Add Payment" at bounding box center [624, 251] width 131 height 14
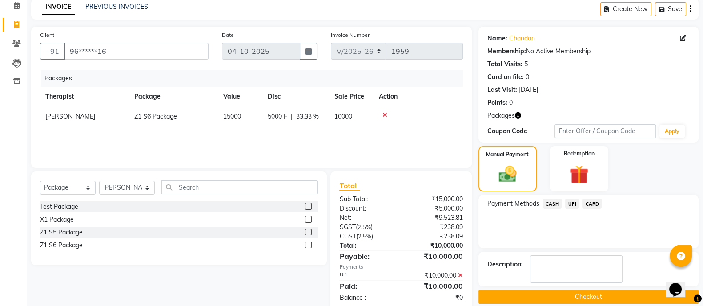
scroll to position [59, 0]
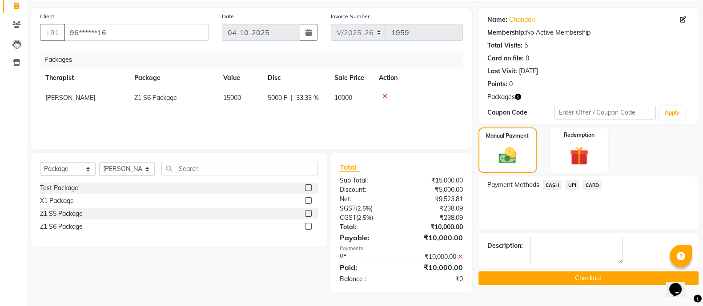
click at [569, 244] on button "Checkout" at bounding box center [588, 279] width 220 height 14
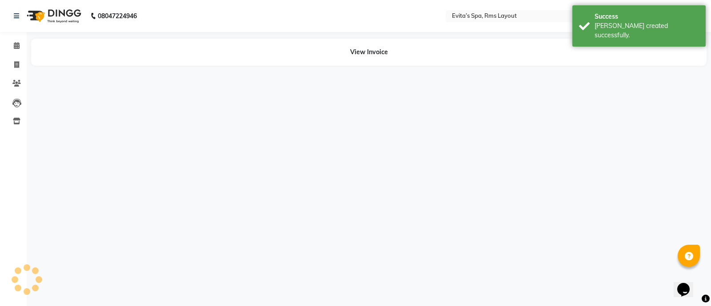
click at [55, 14] on img at bounding box center [53, 16] width 61 height 25
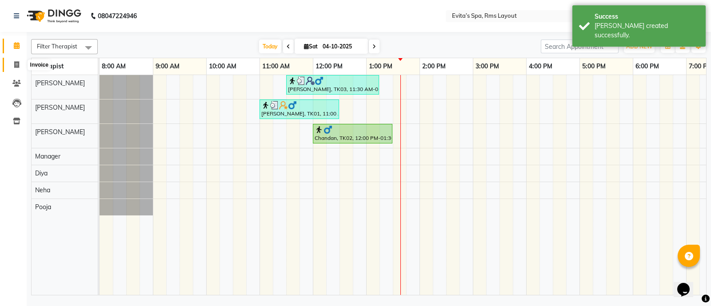
click at [13, 64] on span at bounding box center [17, 65] width 16 height 10
select select "service"
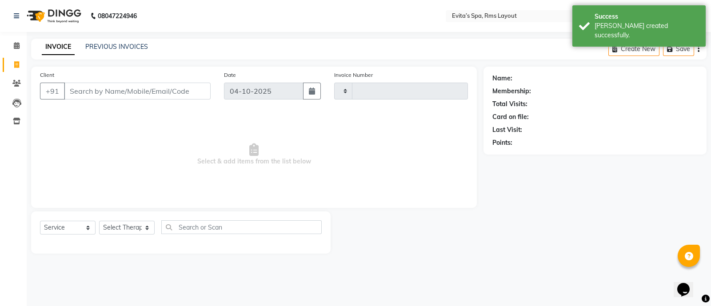
type input "1960"
select select "7850"
click at [124, 48] on link "PREVIOUS INVOICES" at bounding box center [116, 47] width 63 height 8
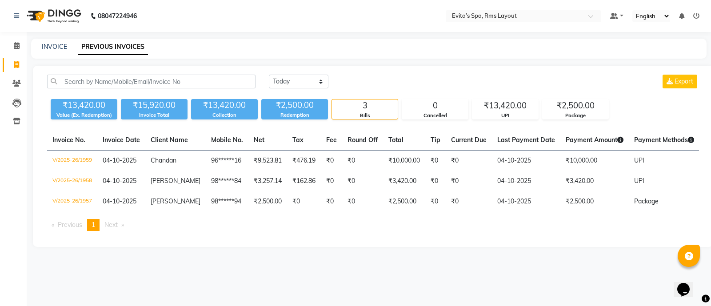
click at [51, 9] on img at bounding box center [53, 16] width 61 height 25
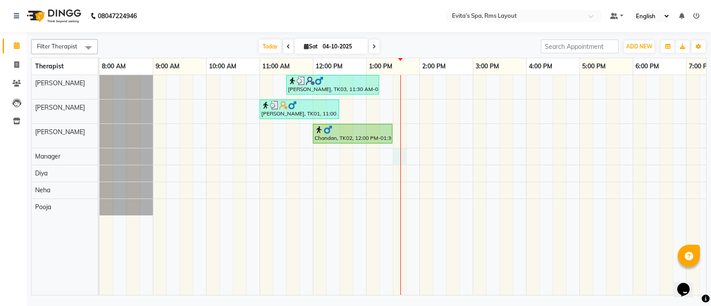
click at [400, 154] on div "[PERSON_NAME], TK03, 11:30 AM-01:15 PM, Deep Tissue Massage,Head Massage [PERSO…" at bounding box center [446, 185] width 693 height 220
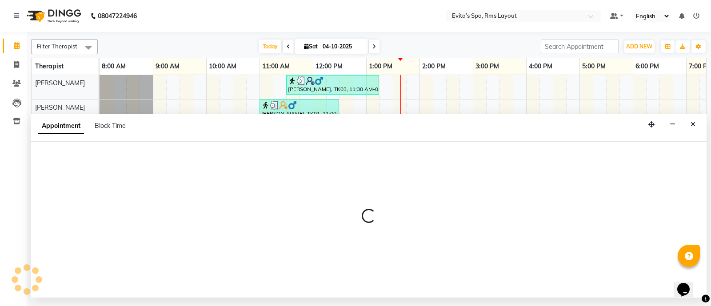
select select "71560"
select select "810"
select select "tentative"
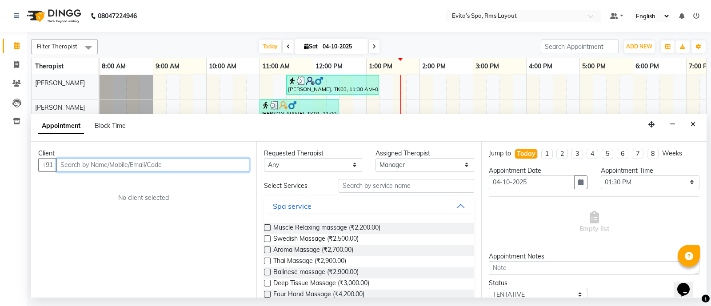
click at [182, 168] on input "text" at bounding box center [152, 165] width 193 height 14
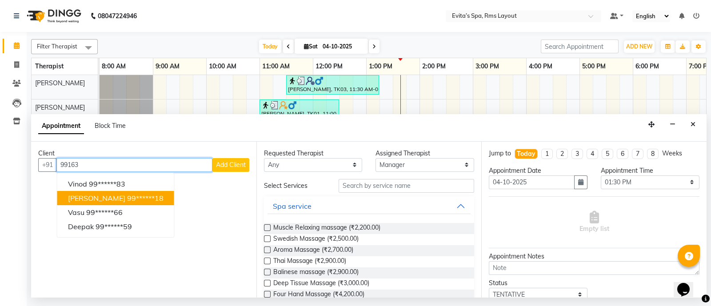
click at [142, 194] on ngb-highlight "99******18" at bounding box center [145, 198] width 36 height 9
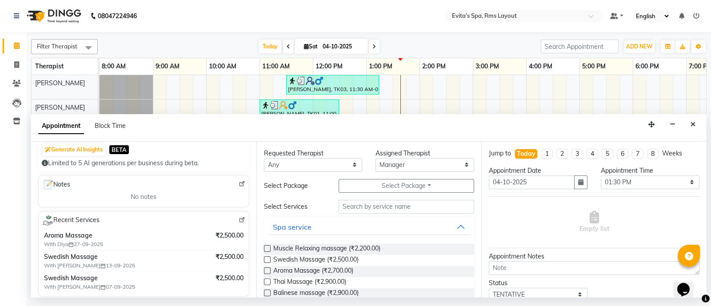
scroll to position [95, 0]
type input "99******18"
click at [327, 244] on span "Aroma Massage (₹2,700.00)" at bounding box center [313, 271] width 80 height 11
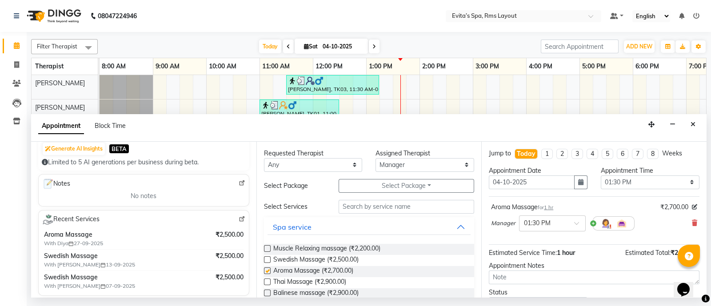
checkbox input "false"
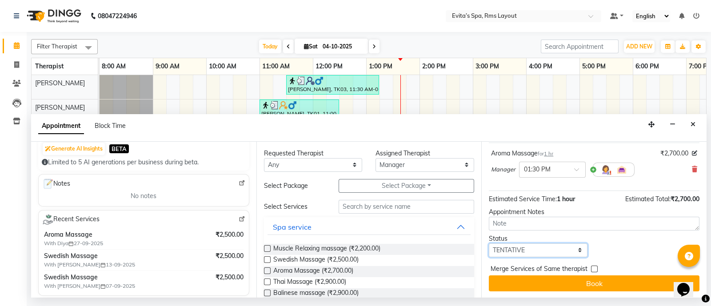
click at [528, 244] on select "Select TENTATIVE CONFIRM CHECK-IN UPCOMING" at bounding box center [538, 251] width 99 height 14
select select "confirm booking"
click at [489, 244] on select "Select TENTATIVE CONFIRM CHECK-IN UPCOMING" at bounding box center [538, 251] width 99 height 14
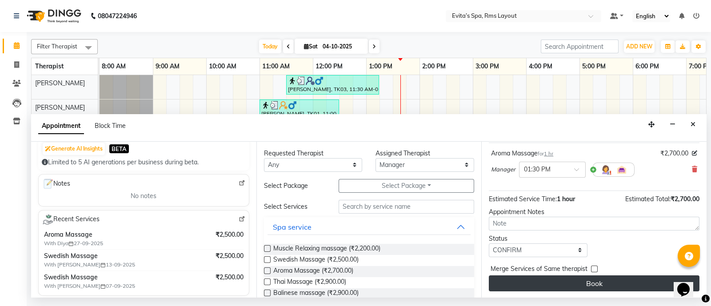
click at [569, 244] on button "Book" at bounding box center [594, 284] width 211 height 16
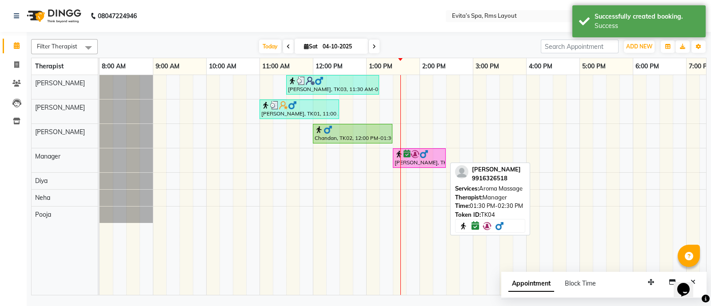
click at [409, 154] on icon at bounding box center [407, 154] width 7 height 0
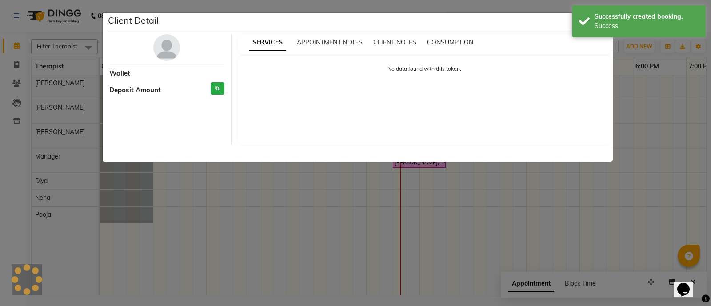
select select "6"
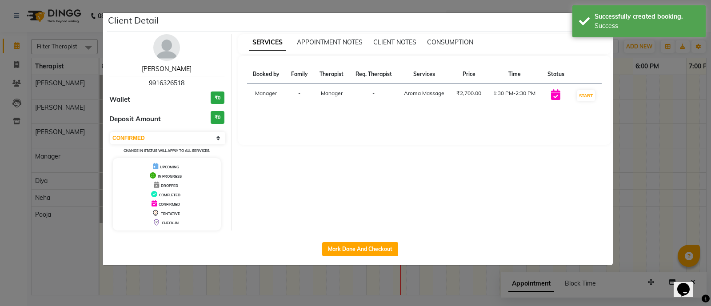
click at [176, 72] on link "[PERSON_NAME]" at bounding box center [167, 69] width 50 height 8
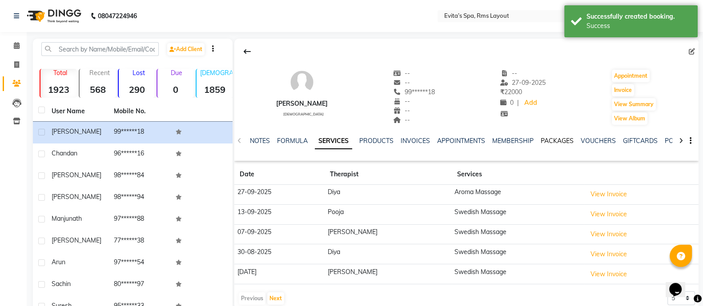
click at [551, 139] on link "PACKAGES" at bounding box center [557, 141] width 33 height 8
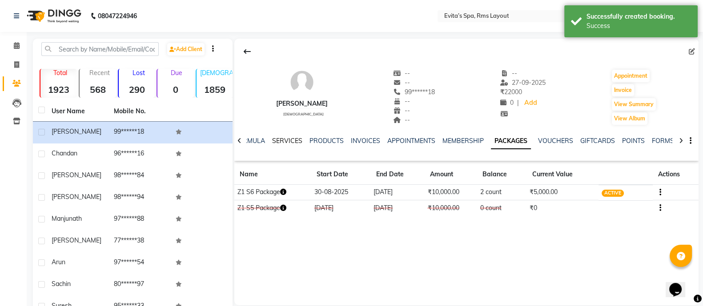
click at [292, 137] on link "SERVICES" at bounding box center [287, 141] width 30 height 8
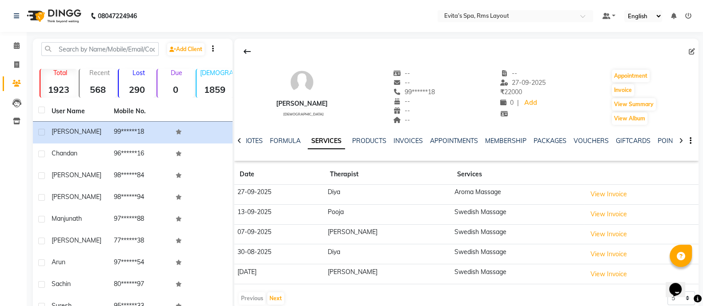
click at [66, 15] on img at bounding box center [53, 16] width 61 height 25
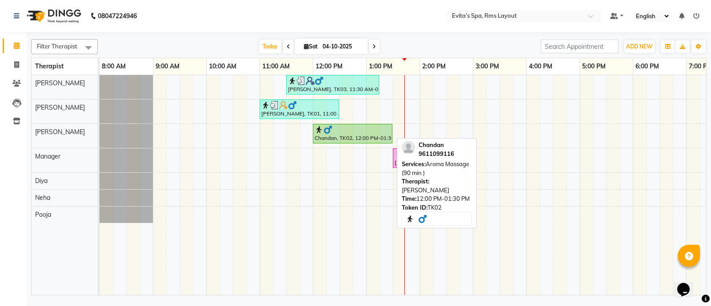
click at [334, 141] on link "Chandan, TK02, 12:00 PM-01:30 PM, Aroma Massage (90 min )" at bounding box center [353, 134] width 80 height 20
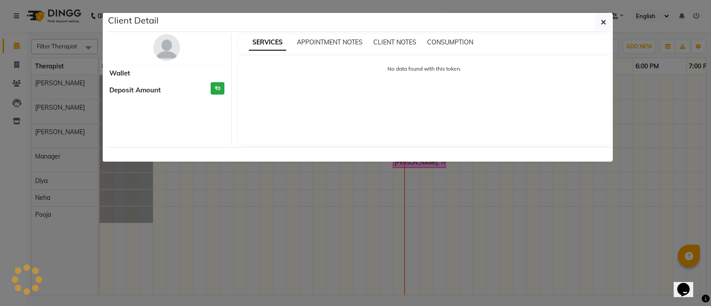
select select "1"
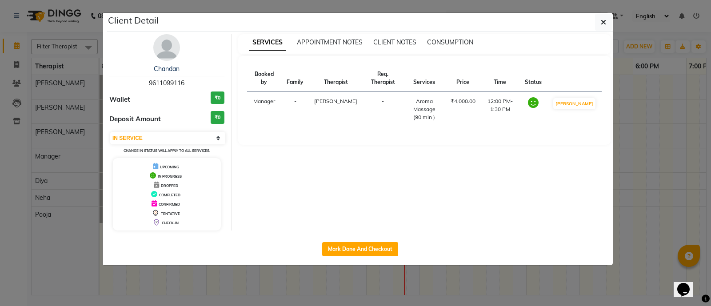
click at [353, 244] on div "Mark Done And Checkout" at bounding box center [360, 249] width 506 height 32
click at [355, 244] on button "Mark Done And Checkout" at bounding box center [360, 249] width 76 height 14
select select "service"
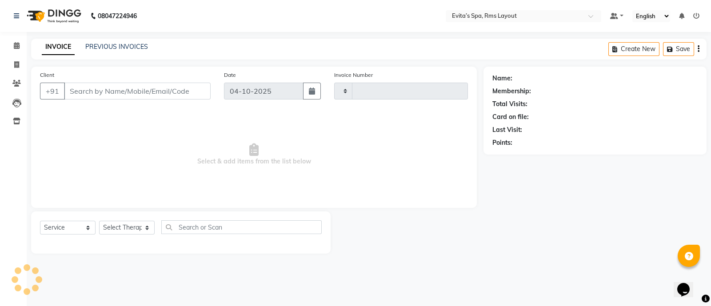
type input "1960"
select select "7850"
type input "96******16"
select select "70223"
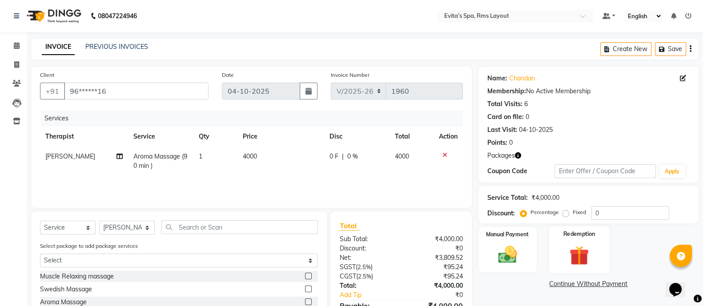
click at [569, 234] on label "Redemption" at bounding box center [579, 234] width 32 height 8
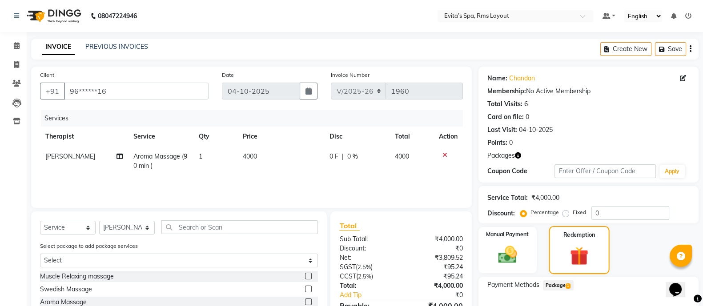
click at [569, 234] on label "Redemption" at bounding box center [579, 235] width 32 height 8
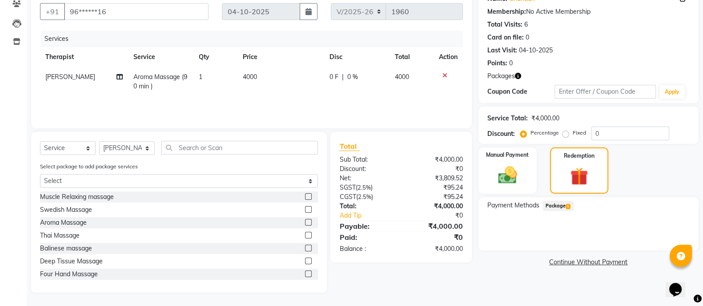
click at [569, 206] on span "Package 1" at bounding box center [558, 206] width 31 height 10
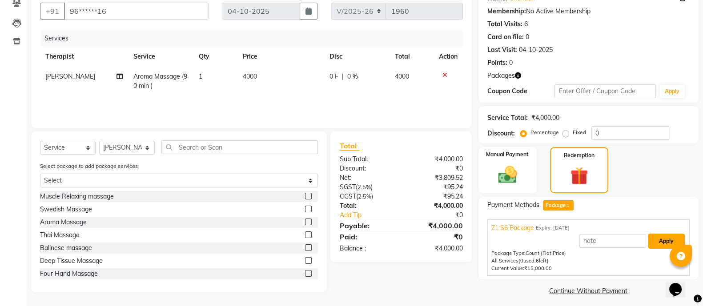
click at [569, 238] on button "Apply" at bounding box center [666, 241] width 37 height 15
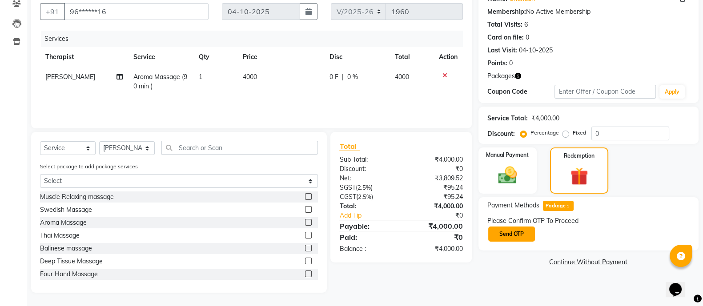
click at [517, 233] on button "Send OTP" at bounding box center [511, 234] width 47 height 15
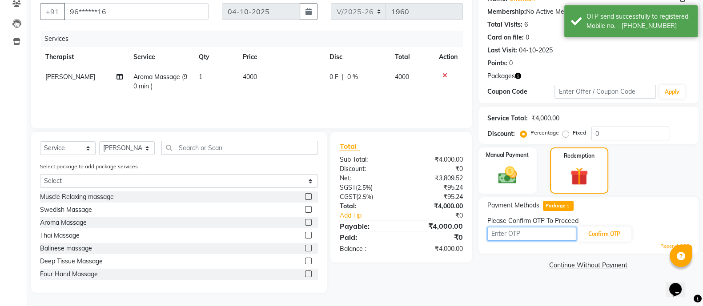
click at [540, 231] on input "text" at bounding box center [531, 234] width 89 height 14
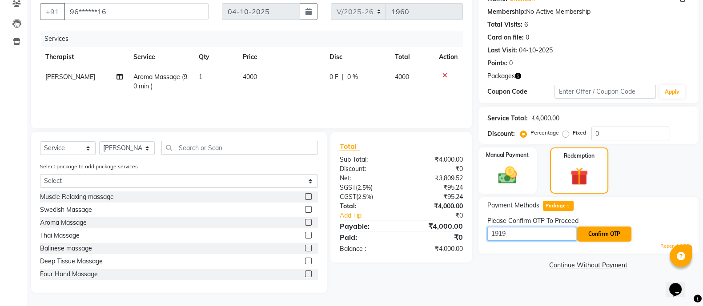
type input "1919"
click at [569, 231] on button "Confirm OTP" at bounding box center [604, 234] width 54 height 15
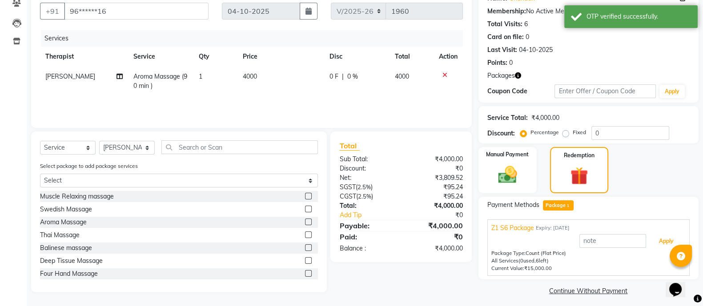
click at [569, 242] on button "Apply" at bounding box center [666, 241] width 37 height 15
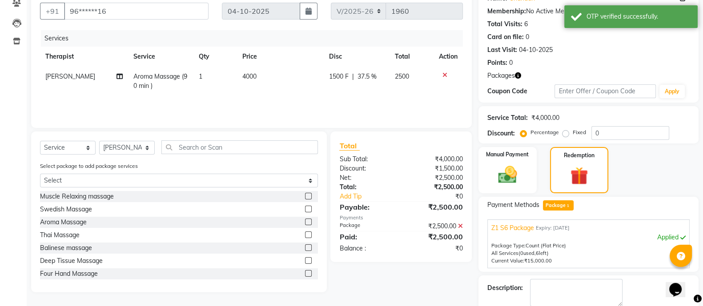
click at [569, 242] on div "Package Type: Count (Flat Price)" at bounding box center [588, 246] width 194 height 8
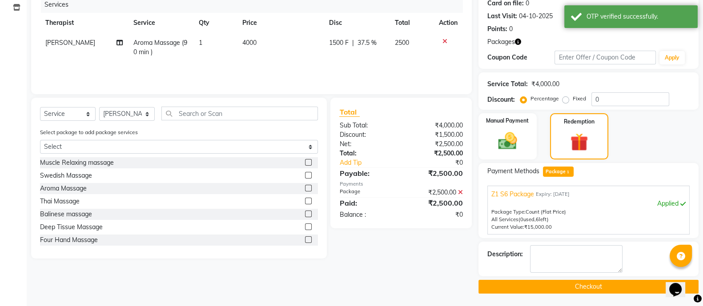
click at [569, 244] on button "Checkout" at bounding box center [588, 287] width 220 height 14
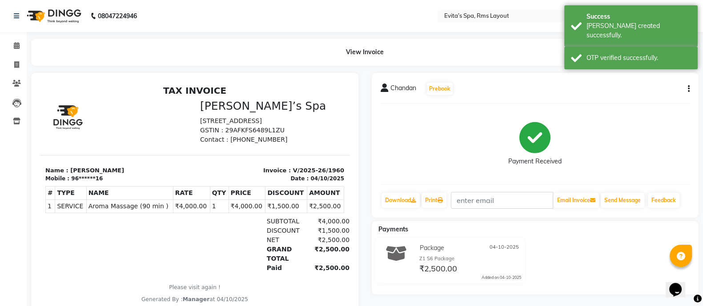
click at [62, 19] on img at bounding box center [53, 16] width 61 height 25
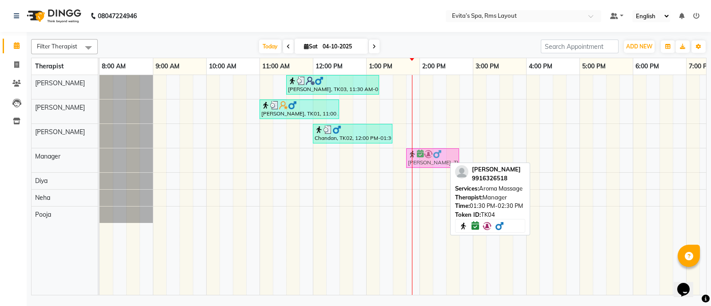
drag, startPoint x: 404, startPoint y: 160, endPoint x: 416, endPoint y: 159, distance: 12.5
click at [100, 159] on div "[PERSON_NAME], TK04, 01:30 PM-02:30 PM, Aroma Massage [PERSON_NAME], TK04, 01:3…" at bounding box center [100, 160] width 0 height 24
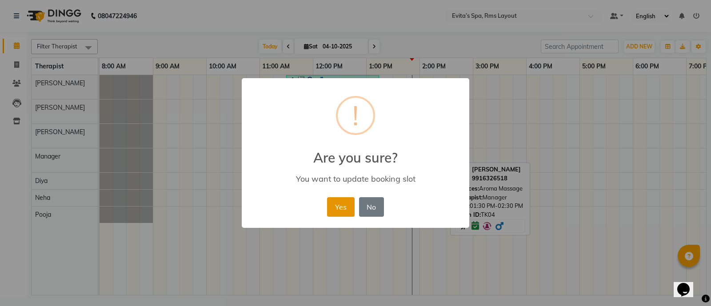
click at [336, 206] on button "Yes" at bounding box center [340, 207] width 27 height 20
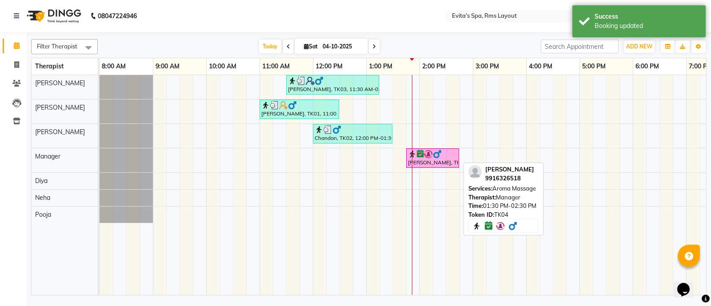
click at [441, 159] on div "[PERSON_NAME], TK04, 01:45 PM-02:45 PM, Aroma Massage" at bounding box center [432, 158] width 51 height 17
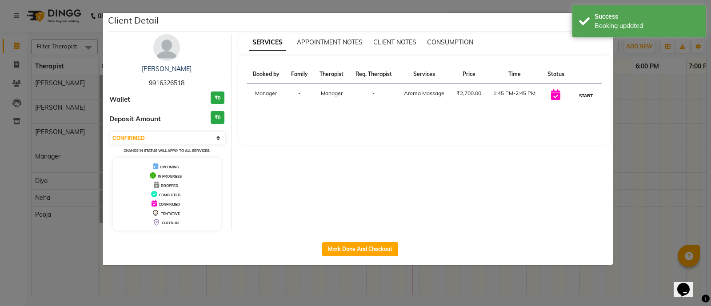
click at [569, 92] on button "START" at bounding box center [586, 95] width 18 height 11
select select "1"
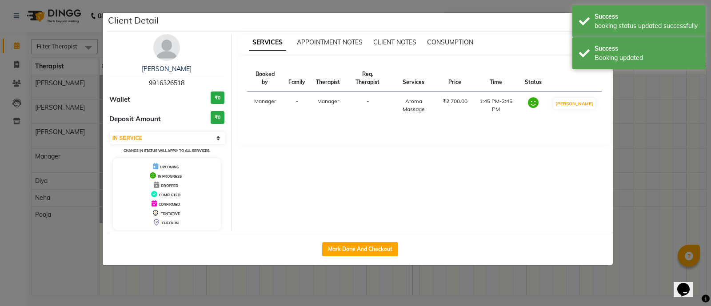
click at [549, 27] on div "Client Detail" at bounding box center [360, 22] width 506 height 19
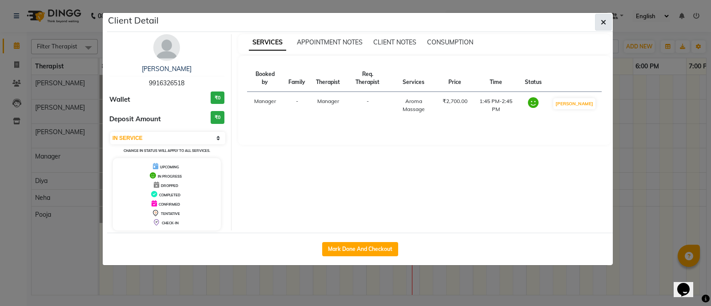
click at [569, 22] on icon "button" at bounding box center [603, 22] width 5 height 7
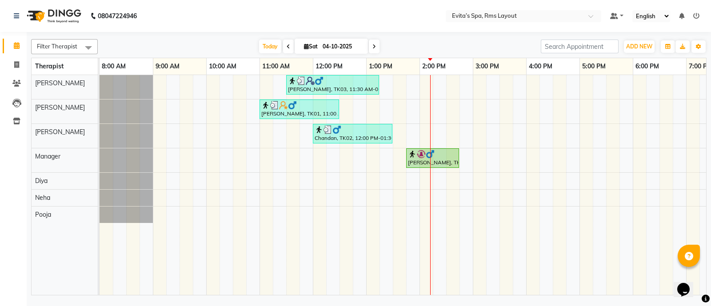
click at [427, 16] on nav "08047224946 Select Location × Evita’s Spa, Rms Layout Default Panel My Panel En…" at bounding box center [355, 16] width 711 height 32
click at [447, 176] on div "[PERSON_NAME], TK03, 11:30 AM-01:15 PM, Deep Tissue Massage,Head Massage [PERSO…" at bounding box center [446, 185] width 693 height 220
select select "81022"
select select "870"
select select "tentative"
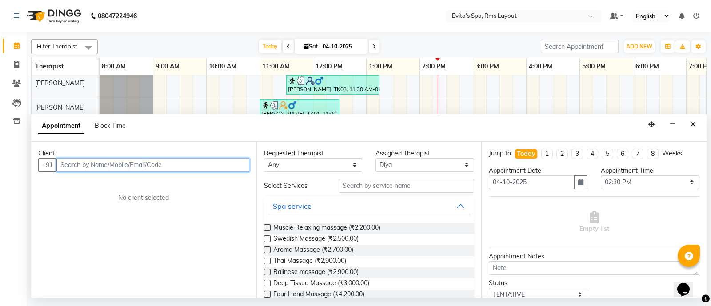
click at [223, 168] on input "text" at bounding box center [152, 165] width 193 height 14
click at [165, 162] on input "9008697" at bounding box center [134, 165] width 156 height 14
click at [120, 166] on input "900869700" at bounding box center [134, 165] width 156 height 14
type input "9"
type input "9008697000"
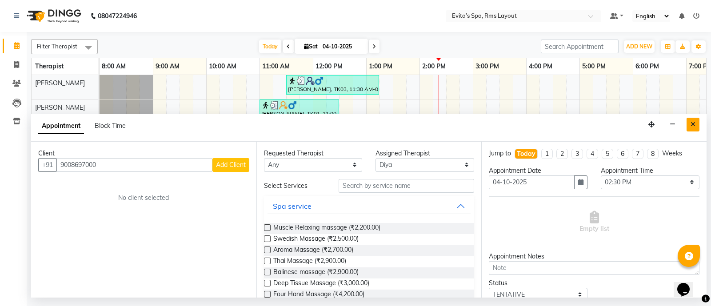
click at [569, 122] on icon "Close" at bounding box center [693, 124] width 5 height 6
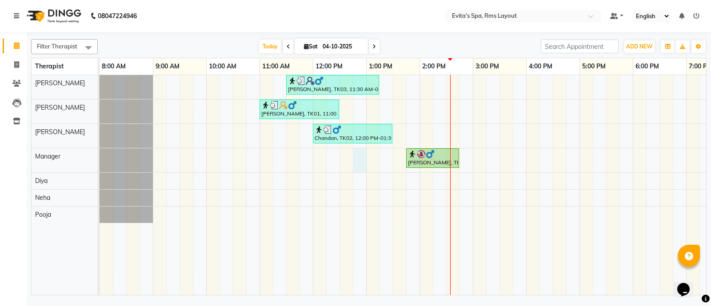
click at [358, 156] on div "[PERSON_NAME], TK03, 11:30 AM-01:15 PM, Deep Tissue Massage,Head Massage [PERSO…" at bounding box center [446, 185] width 693 height 220
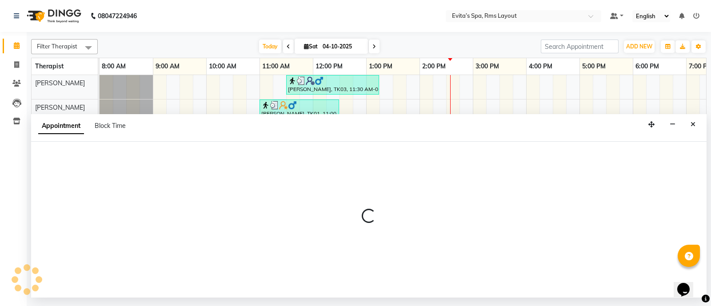
select select "71560"
select select "765"
select select "tentative"
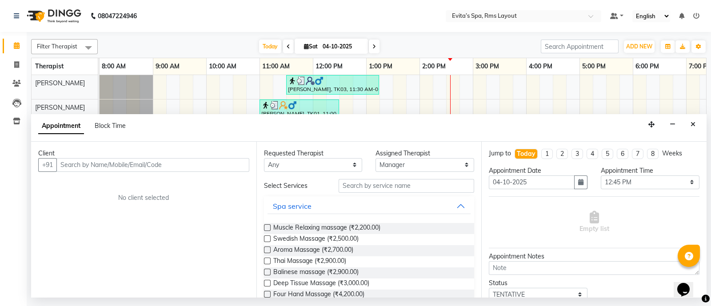
click at [171, 166] on input "text" at bounding box center [152, 165] width 193 height 14
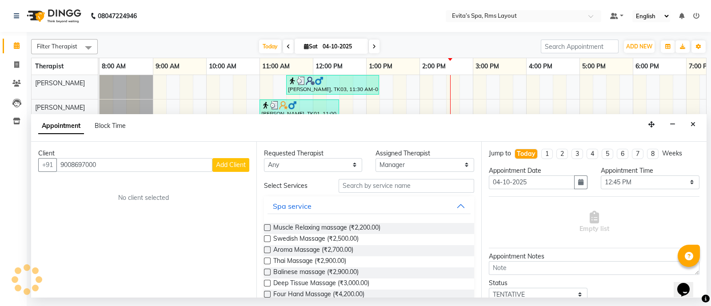
type input "9008697000"
click at [235, 162] on span "Add Client" at bounding box center [231, 165] width 30 height 8
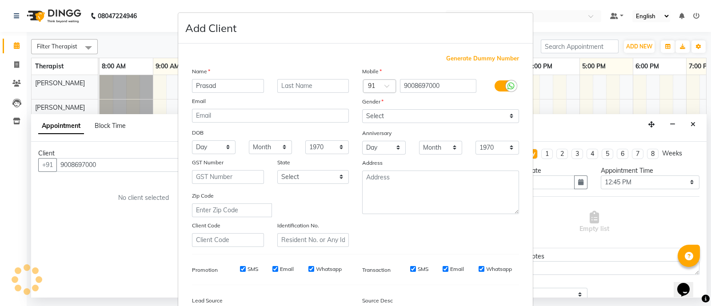
type input "Prasad"
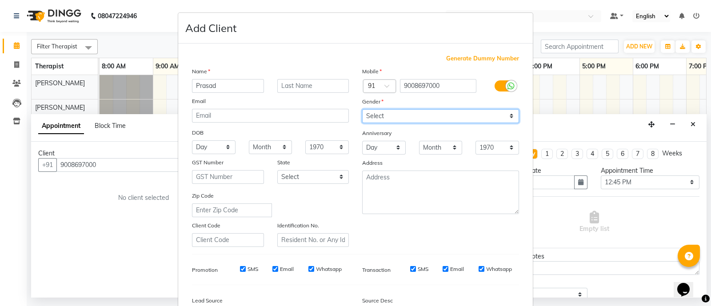
click at [369, 116] on select "Select [DEMOGRAPHIC_DATA] [DEMOGRAPHIC_DATA] Other Prefer Not To Say" at bounding box center [440, 116] width 157 height 14
select select "[DEMOGRAPHIC_DATA]"
click at [362, 110] on select "Select [DEMOGRAPHIC_DATA] [DEMOGRAPHIC_DATA] Other Prefer Not To Say" at bounding box center [440, 116] width 157 height 14
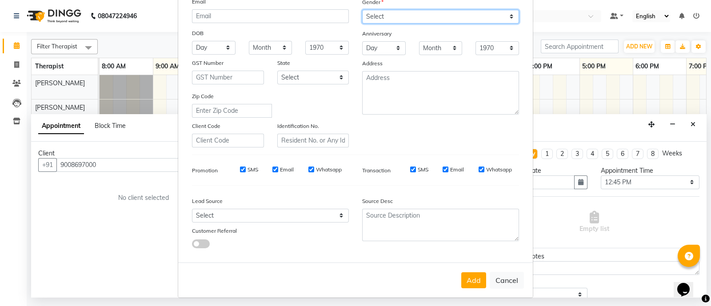
scroll to position [108, 0]
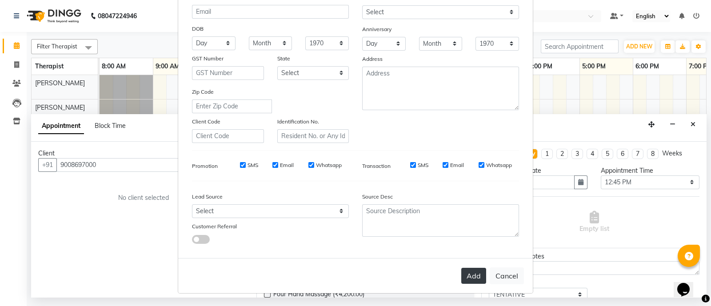
click at [469, 244] on button "Add" at bounding box center [473, 276] width 25 height 16
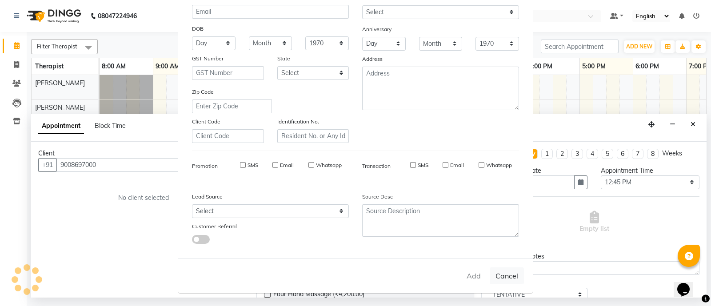
type input "90******00"
select select
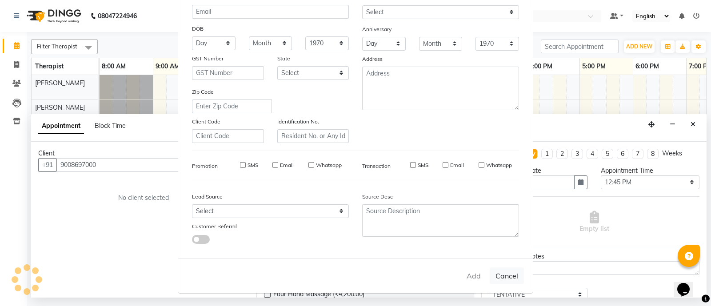
select select
checkbox input "false"
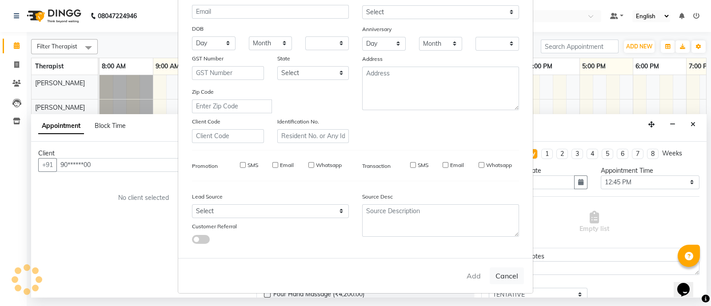
checkbox input "false"
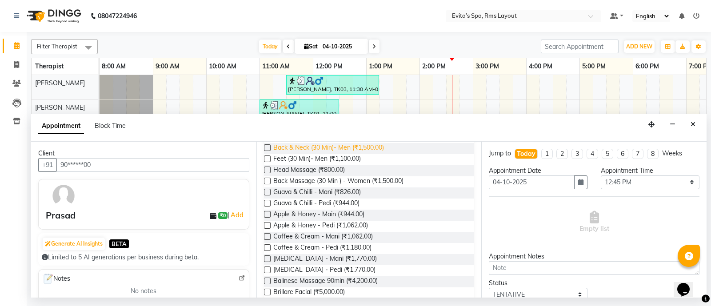
scroll to position [283, 0]
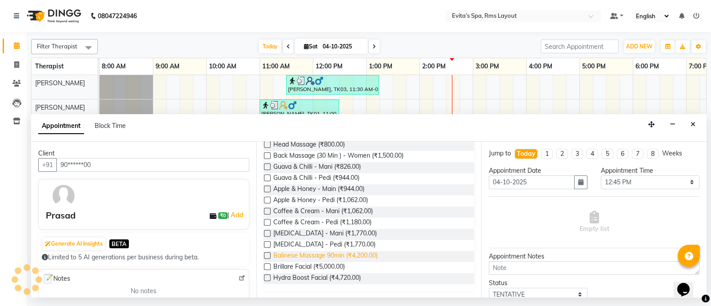
click at [334, 244] on span "Balinese Massage 90min (₹4,200.00)" at bounding box center [325, 256] width 104 height 11
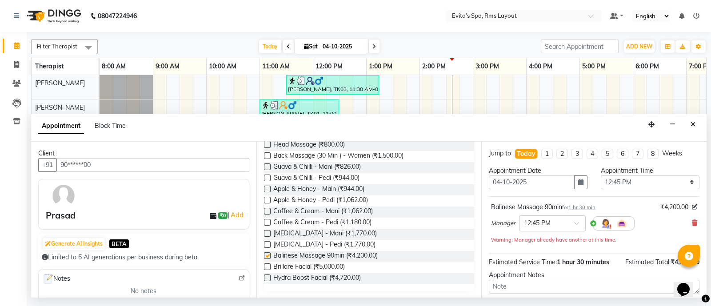
checkbox input "false"
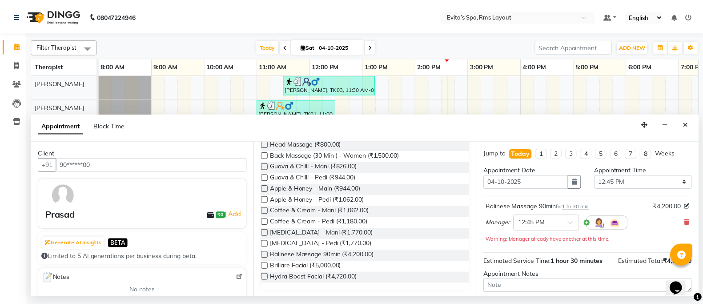
scroll to position [63, 0]
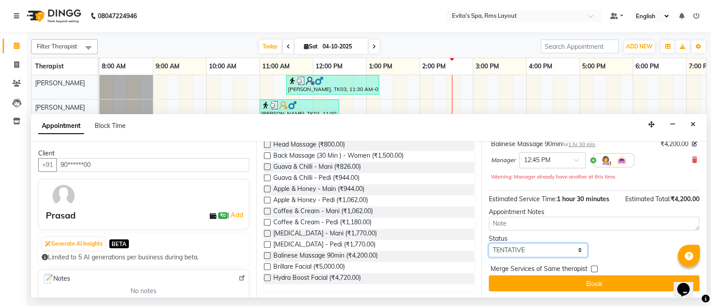
click at [506, 244] on select "Select TENTATIVE CONFIRM CHECK-IN UPCOMING" at bounding box center [538, 251] width 99 height 14
select select "confirm booking"
click at [489, 244] on select "Select TENTATIVE CONFIRM CHECK-IN UPCOMING" at bounding box center [538, 251] width 99 height 14
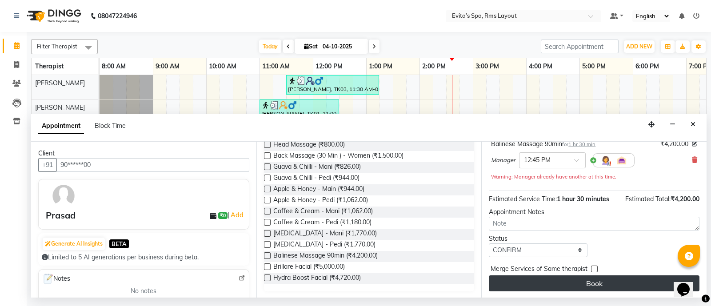
click at [569, 244] on button "Book" at bounding box center [594, 284] width 211 height 16
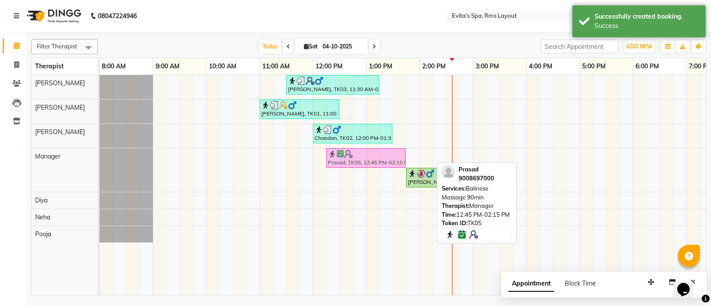
drag, startPoint x: 411, startPoint y: 159, endPoint x: 385, endPoint y: 161, distance: 26.4
click at [100, 161] on div "Prasad, TK05, 12:45 PM-02:15 PM, Balinese Massage 90min [PERSON_NAME], TK04, 01…" at bounding box center [100, 170] width 0 height 44
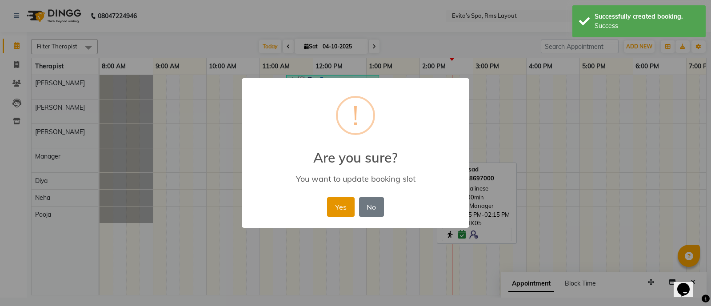
drag, startPoint x: 340, startPoint y: 209, endPoint x: 351, endPoint y: 208, distance: 11.1
click at [342, 209] on button "Yes" at bounding box center [340, 207] width 27 height 20
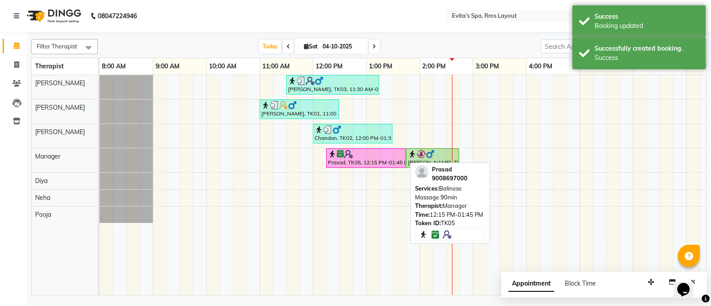
click at [361, 159] on div "Prasad, TK05, 12:15 PM-01:45 PM, Balinese Massage 90min" at bounding box center [366, 158] width 78 height 17
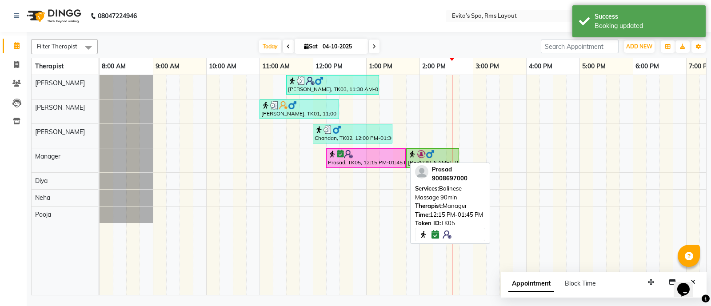
click at [365, 160] on div "Prasad, TK05, 12:15 PM-01:45 PM, Balinese Massage 90min" at bounding box center [366, 158] width 78 height 17
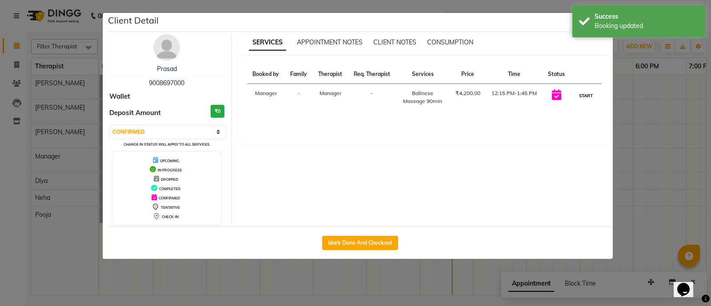
click at [569, 99] on button "START" at bounding box center [586, 95] width 18 height 11
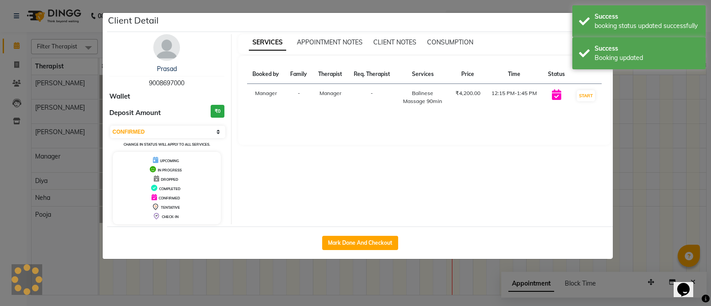
select select "1"
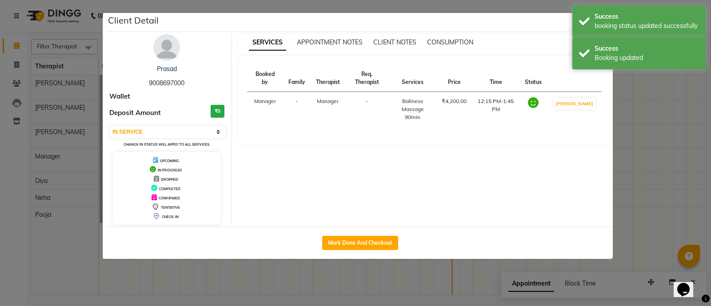
click at [497, 32] on div "Prasad 9008697000 Wallet Deposit Amount ₹0 Select IN SERVICE CONFIRMED TENTATIV…" at bounding box center [360, 129] width 506 height 195
drag, startPoint x: 188, startPoint y: 83, endPoint x: 149, endPoint y: 85, distance: 38.7
click at [149, 85] on div "Prasad 9008697000" at bounding box center [166, 76] width 115 height 24
copy span "9008697000"
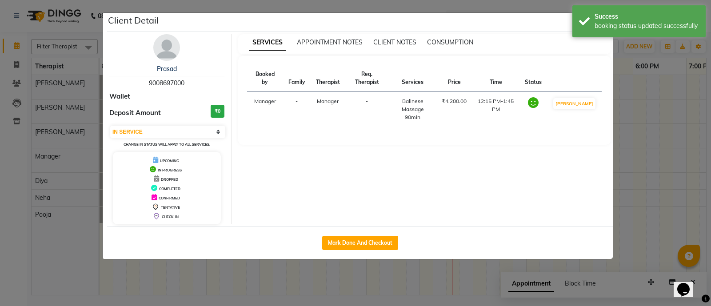
click at [500, 57] on div "Booked by Family Therapist Req. Therapist Services Price Time Status Manager - …" at bounding box center [424, 100] width 373 height 89
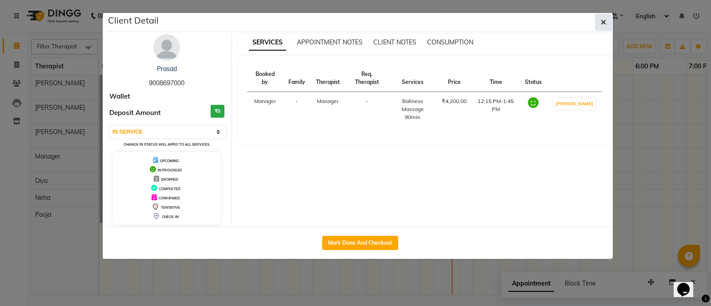
click at [569, 24] on icon "button" at bounding box center [603, 22] width 5 height 7
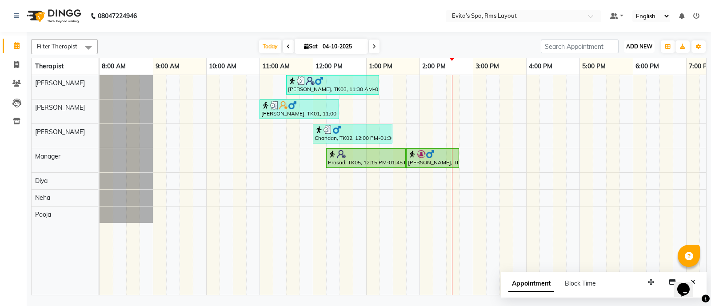
click at [569, 45] on button "ADD NEW Toggle Dropdown" at bounding box center [639, 46] width 31 height 12
click at [569, 75] on link "Add Invoice" at bounding box center [619, 75] width 70 height 12
select select "service"
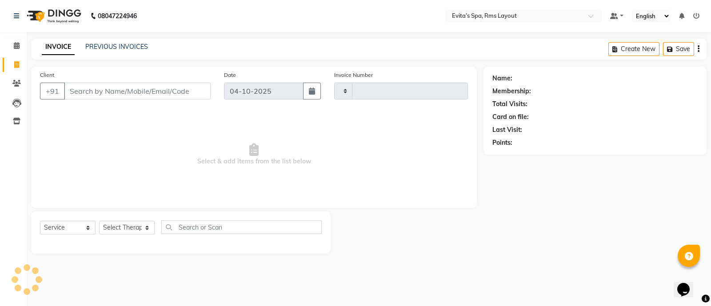
type input "1961"
select select "7850"
click at [158, 93] on input "Client" at bounding box center [137, 91] width 147 height 17
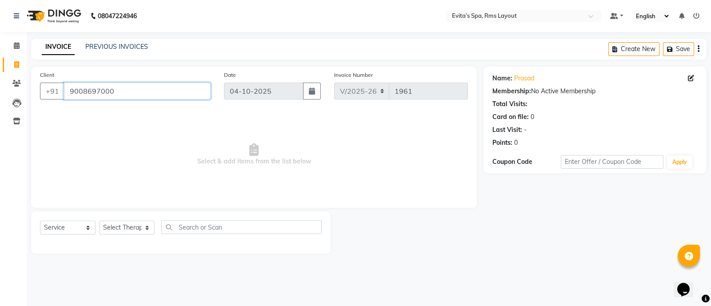
click at [144, 93] on input "9008697000" at bounding box center [137, 91] width 147 height 17
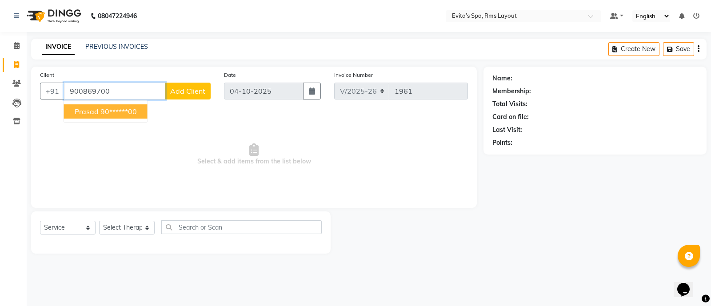
click at [123, 115] on ngb-highlight "90******00" at bounding box center [118, 111] width 36 height 9
type input "90******00"
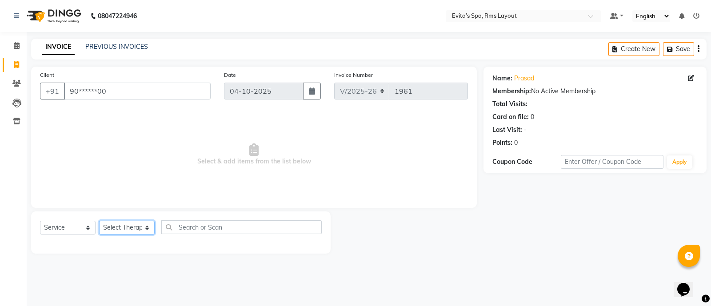
click at [135, 229] on select "Select Therapist [PERSON_NAME] Manager [PERSON_NAME] [PERSON_NAME]" at bounding box center [127, 228] width 56 height 14
select select "71560"
click at [99, 221] on select "Select Therapist [PERSON_NAME] Manager [PERSON_NAME] [PERSON_NAME]" at bounding box center [127, 228] width 56 height 14
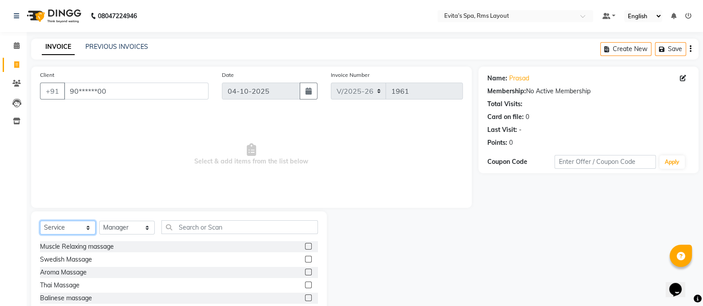
click at [75, 228] on select "Select Service Product Membership Package Voucher Prepaid Gift Card" at bounding box center [68, 228] width 56 height 14
select select "package"
click at [40, 221] on select "Select Service Product Membership Package Voucher Prepaid Gift Card" at bounding box center [68, 228] width 56 height 14
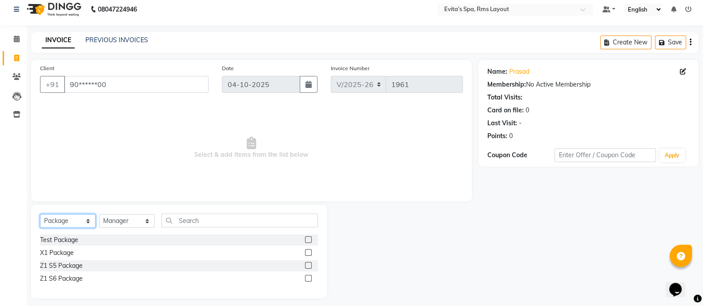
scroll to position [12, 0]
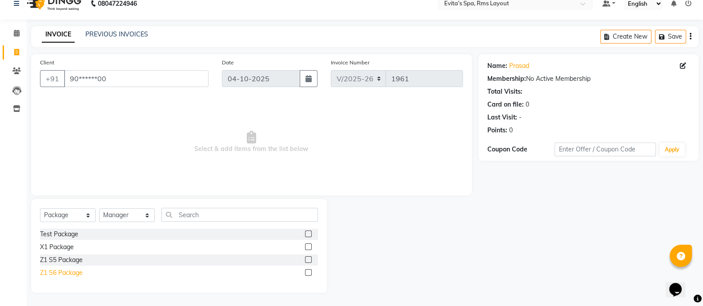
click at [65, 244] on div "Z1 S6 Package" at bounding box center [61, 272] width 43 height 9
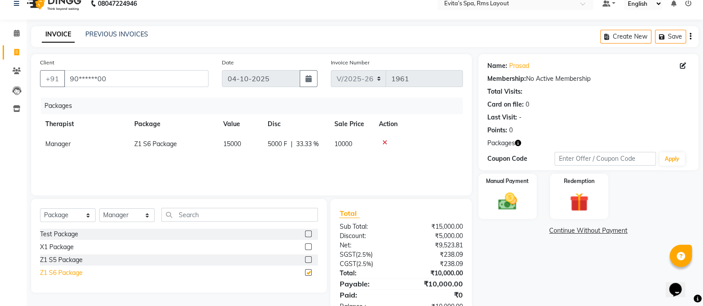
checkbox input "false"
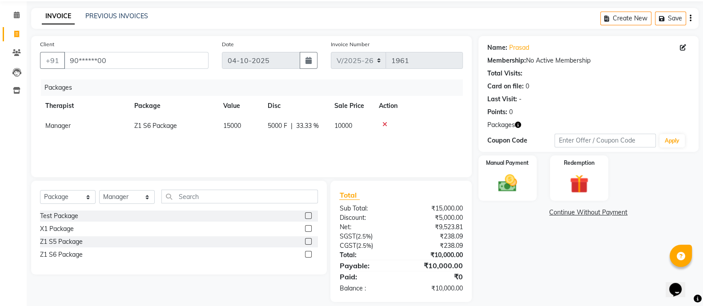
scroll to position [40, 0]
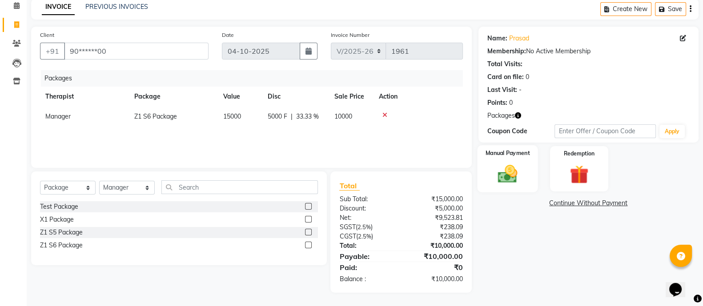
click at [498, 163] on img at bounding box center [508, 174] width 32 height 22
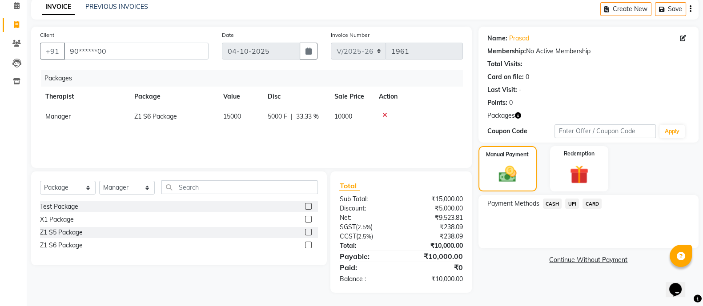
click at [569, 204] on span "CARD" at bounding box center [591, 204] width 19 height 10
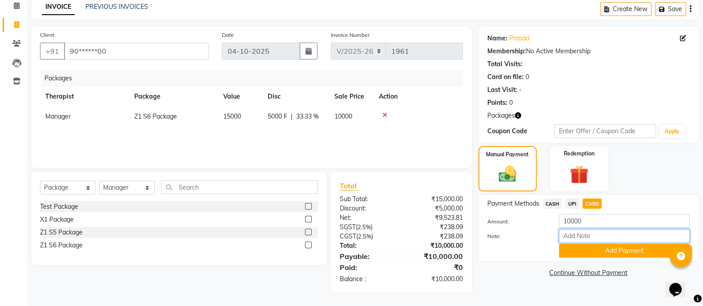
click at [569, 233] on input "Note:" at bounding box center [624, 236] width 131 height 14
type input "3735"
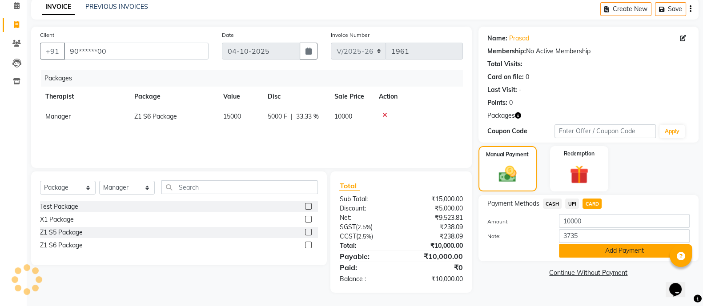
click at [569, 244] on button "Add Payment" at bounding box center [624, 251] width 131 height 14
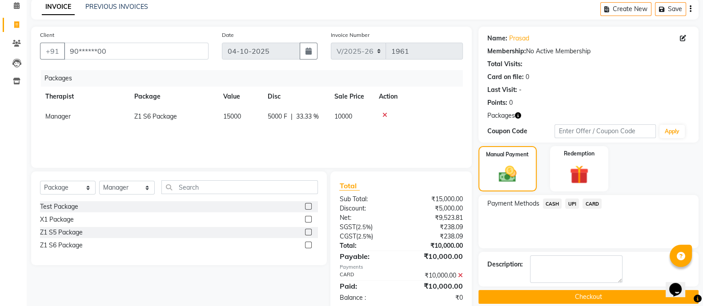
click at [569, 244] on button "Checkout" at bounding box center [588, 297] width 220 height 14
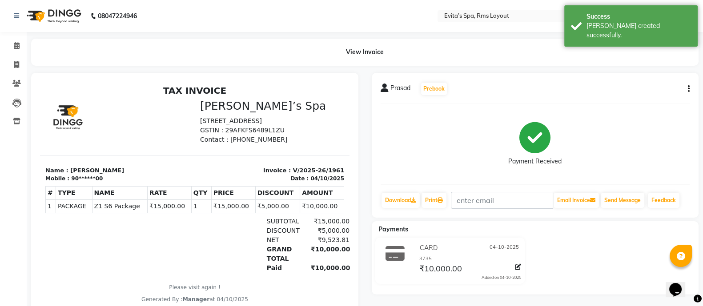
click at [78, 15] on img at bounding box center [53, 16] width 61 height 25
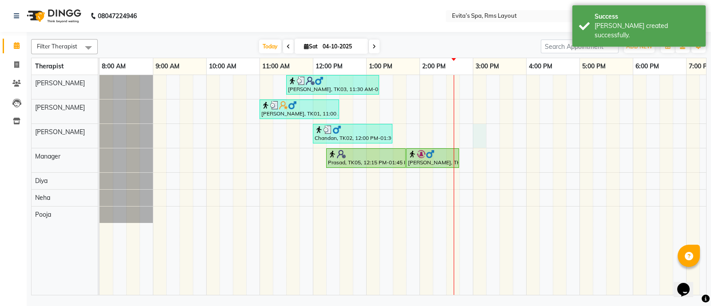
click at [479, 130] on div "[PERSON_NAME][GEOGRAPHIC_DATA], 11:30 AM-01:15 PM, Deep Tissue Massage,Head Mas…" at bounding box center [446, 185] width 693 height 220
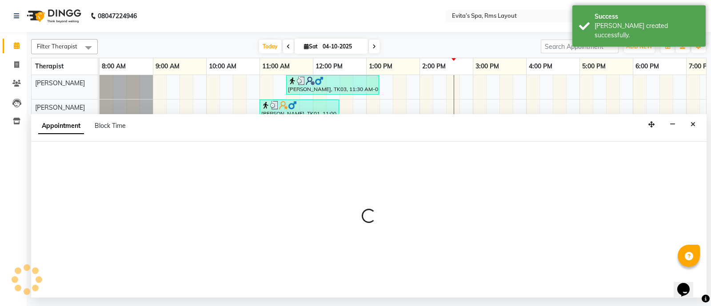
select select "70223"
select select "900"
select select "tentative"
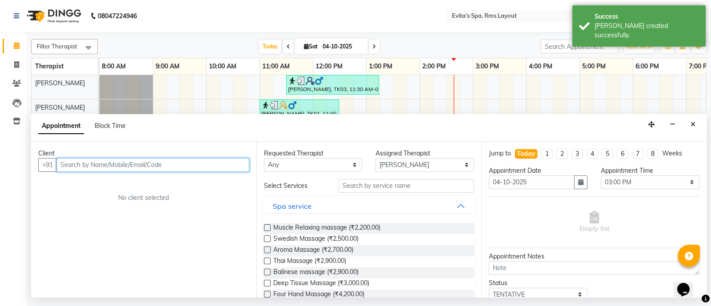
click at [244, 165] on input "text" at bounding box center [152, 165] width 193 height 14
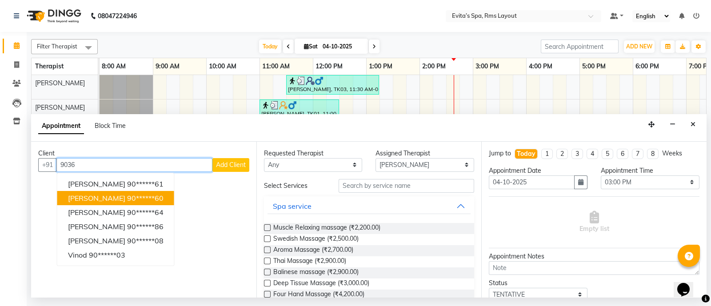
click at [128, 200] on ngb-highlight "90******60" at bounding box center [145, 198] width 36 height 9
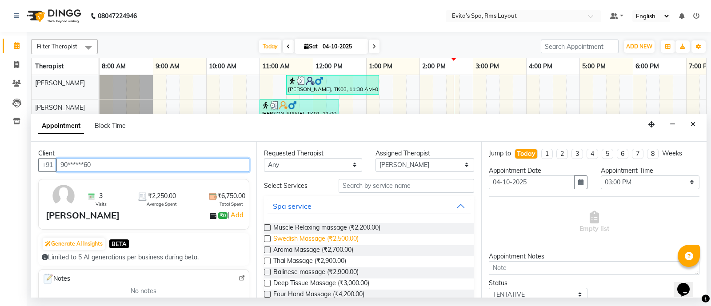
type input "90******60"
click at [343, 241] on span "Swedish Massage (₹2,500.00)" at bounding box center [315, 239] width 85 height 11
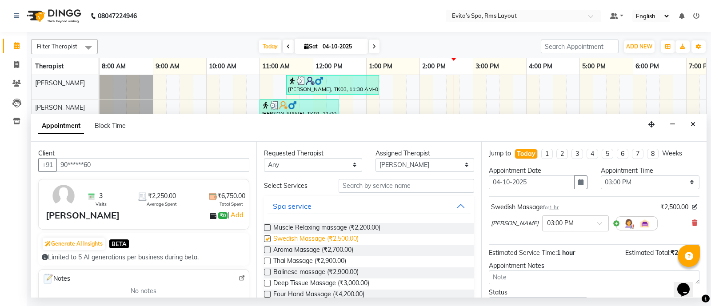
checkbox input "false"
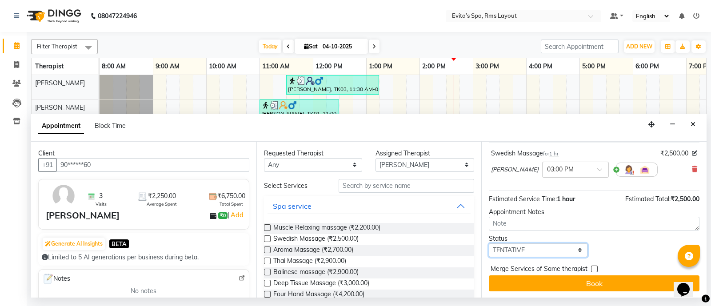
click at [540, 244] on select "Select TENTATIVE CONFIRM CHECK-IN UPCOMING" at bounding box center [538, 251] width 99 height 14
select select "confirm booking"
click at [489, 244] on select "Select TENTATIVE CONFIRM CHECK-IN UPCOMING" at bounding box center [538, 251] width 99 height 14
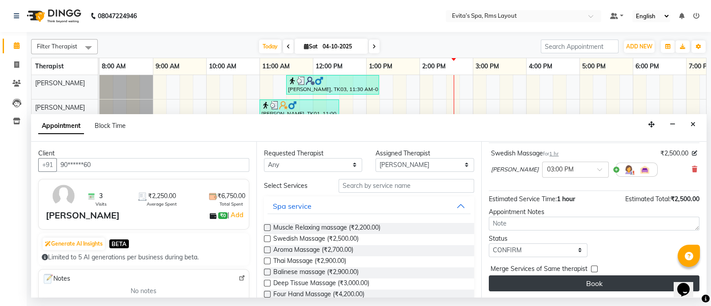
click at [569, 244] on button "Book" at bounding box center [594, 284] width 211 height 16
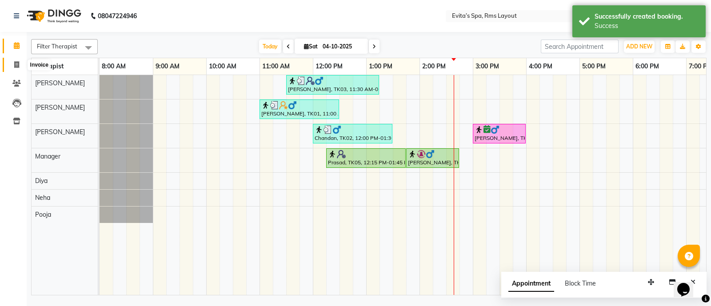
click at [16, 65] on icon at bounding box center [16, 64] width 5 height 7
select select "7850"
select select "service"
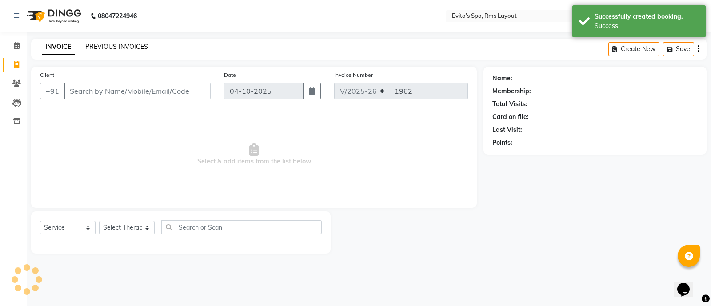
click at [107, 43] on link "PREVIOUS INVOICES" at bounding box center [116, 47] width 63 height 8
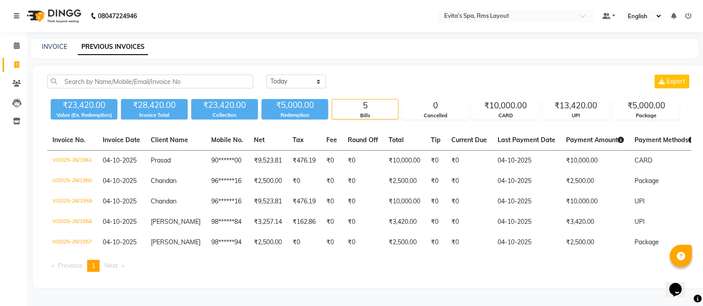
click at [67, 19] on img at bounding box center [53, 16] width 61 height 25
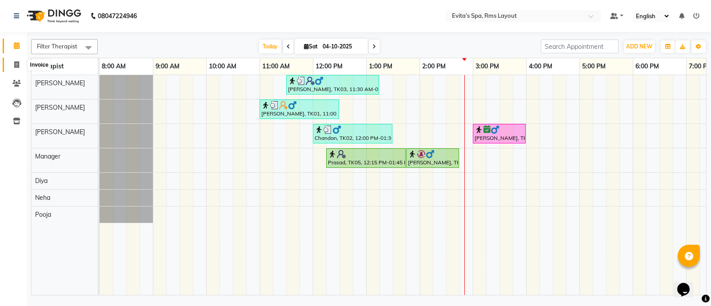
click at [14, 61] on icon at bounding box center [16, 64] width 5 height 7
select select "7850"
select select "service"
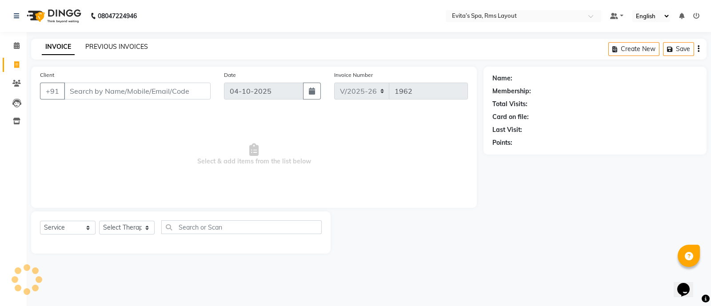
click at [119, 46] on link "PREVIOUS INVOICES" at bounding box center [116, 47] width 63 height 8
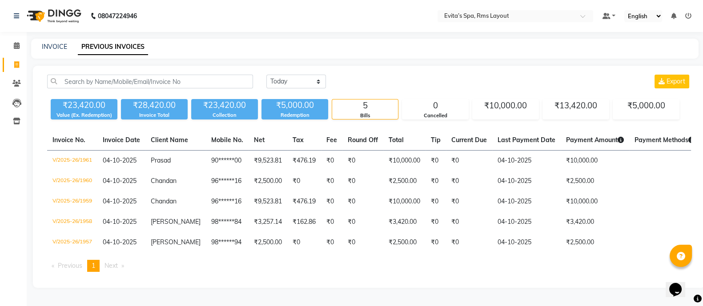
click at [74, 19] on img at bounding box center [53, 16] width 61 height 25
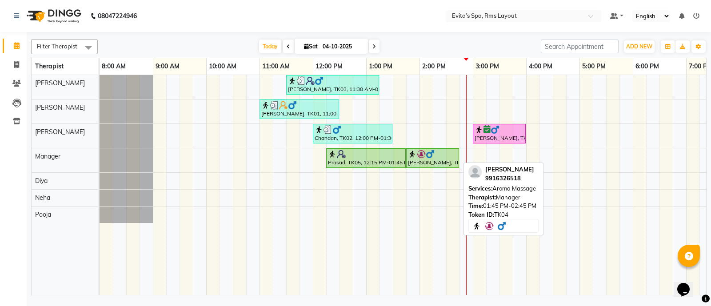
click at [432, 156] on img at bounding box center [430, 154] width 9 height 9
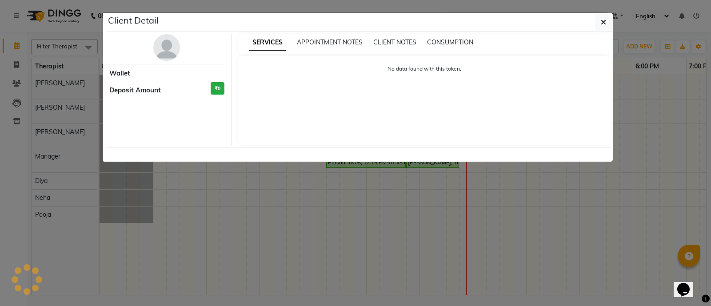
select select "1"
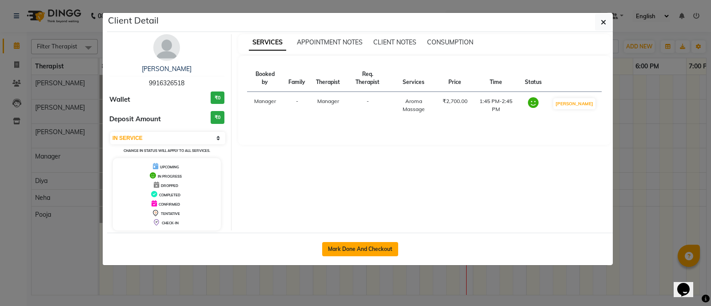
click at [357, 244] on button "Mark Done And Checkout" at bounding box center [360, 249] width 76 height 14
select select "service"
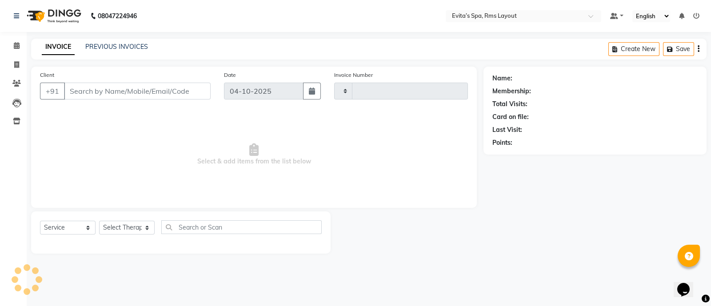
type input "1962"
select select "7850"
type input "99******18"
select select "71560"
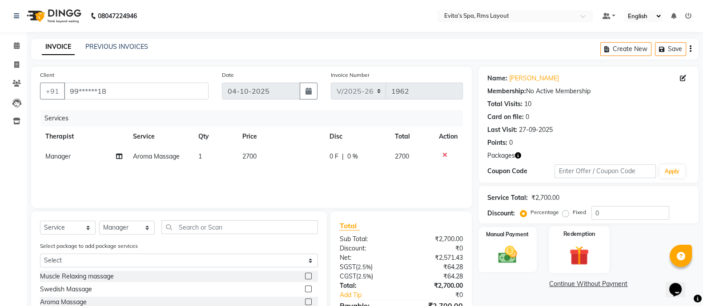
click at [569, 235] on label "Redemption" at bounding box center [579, 234] width 32 height 8
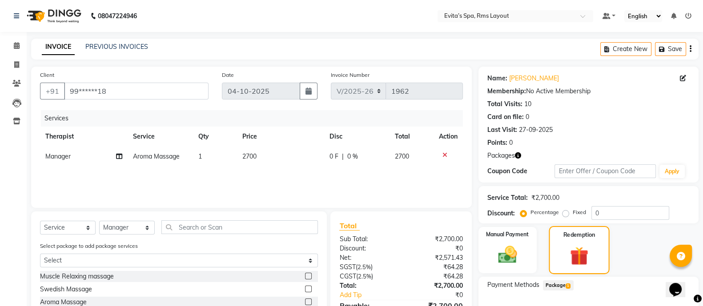
scroll to position [80, 0]
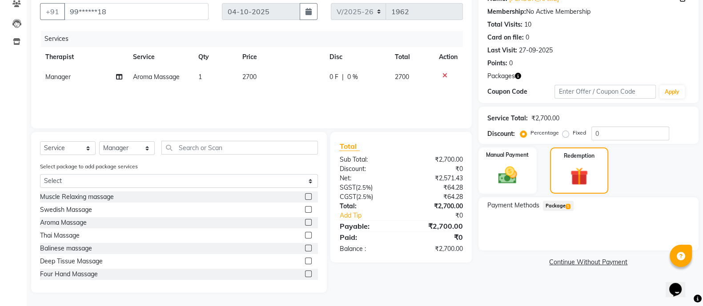
click at [562, 207] on span "Package 1" at bounding box center [558, 206] width 31 height 10
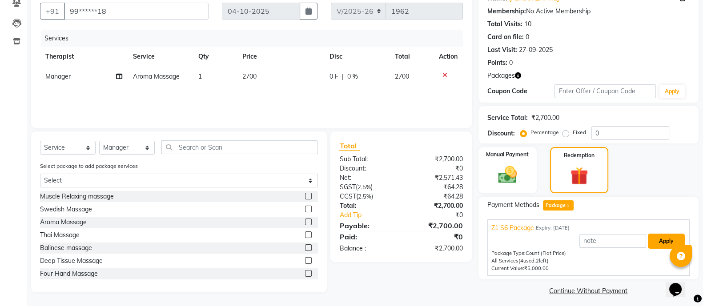
click at [569, 239] on button "Apply" at bounding box center [666, 241] width 37 height 15
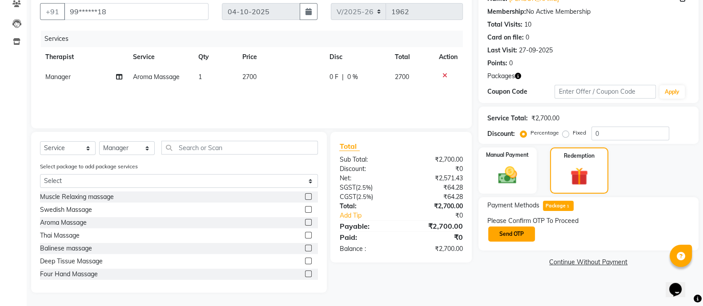
click at [513, 235] on button "Send OTP" at bounding box center [511, 234] width 47 height 15
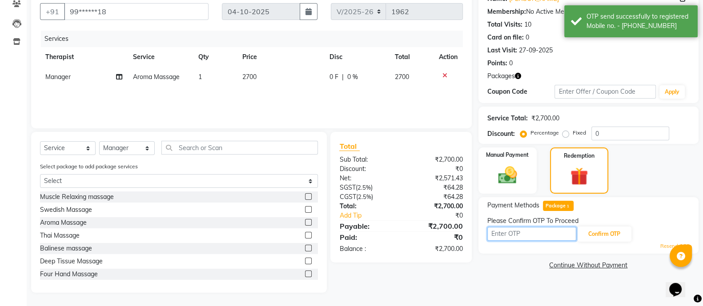
click at [507, 233] on input "text" at bounding box center [531, 234] width 89 height 14
type input "6211"
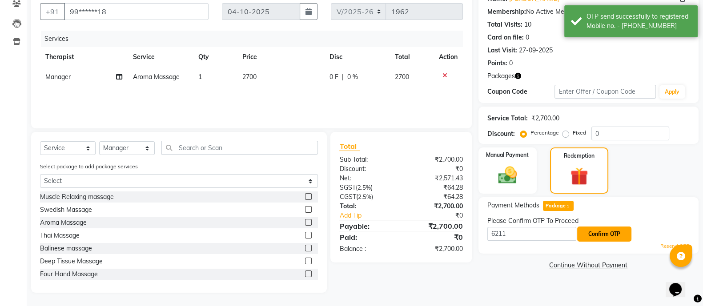
click at [569, 232] on button "Confirm OTP" at bounding box center [604, 234] width 54 height 15
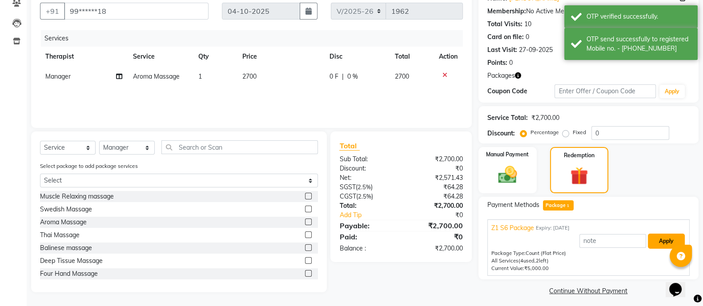
click at [569, 244] on button "Apply" at bounding box center [666, 241] width 37 height 15
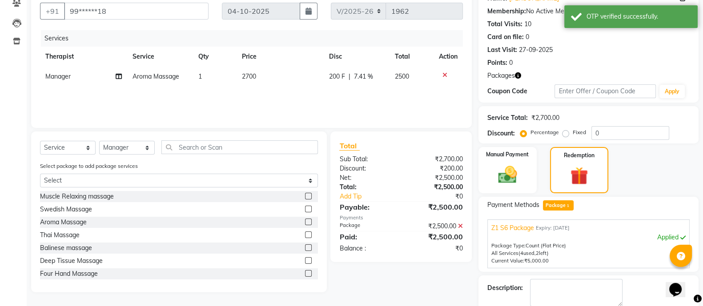
scroll to position [114, 0]
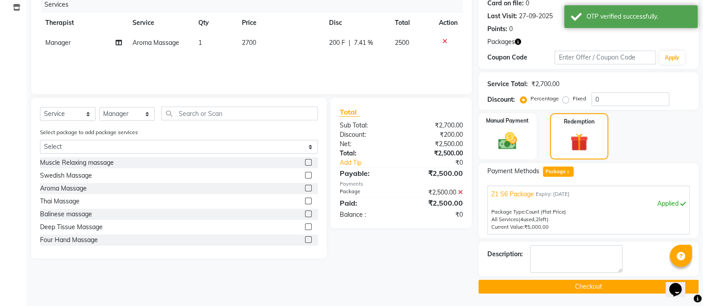
click at [569, 244] on button "Checkout" at bounding box center [588, 287] width 220 height 14
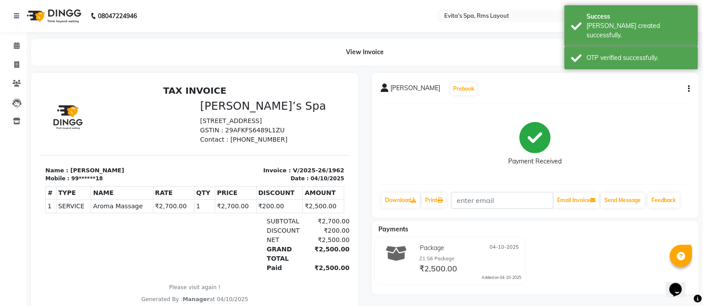
click at [74, 11] on img at bounding box center [53, 16] width 61 height 25
